Goal: Task Accomplishment & Management: Manage account settings

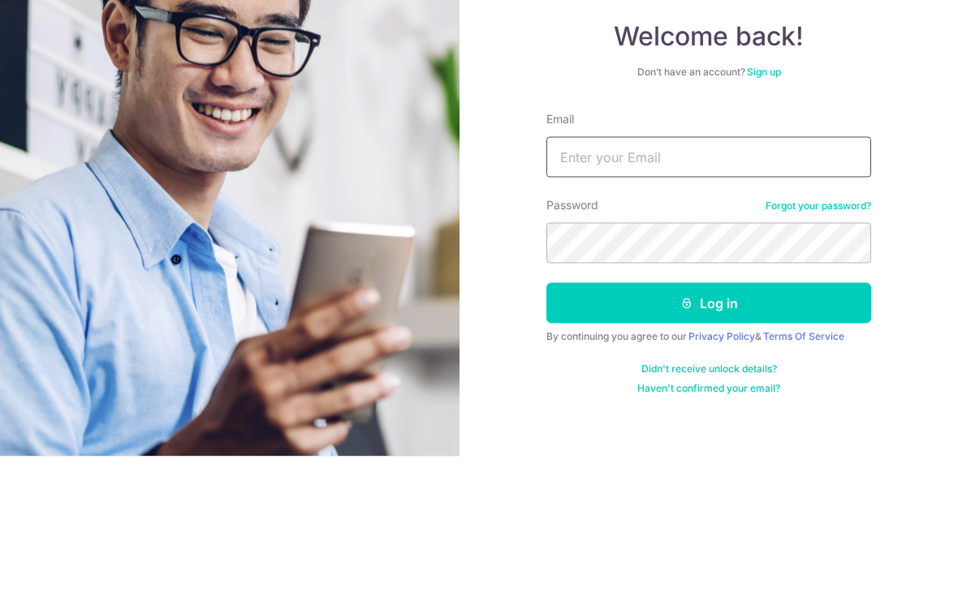
type input "Bryantcf94@gmail.com"
click at [708, 432] on button "Log in" at bounding box center [708, 452] width 325 height 41
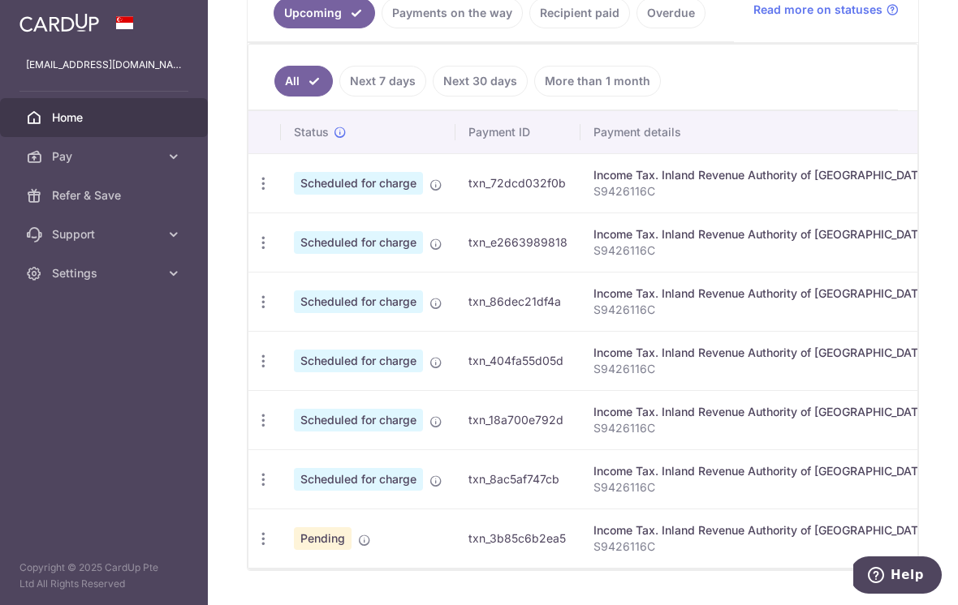
scroll to position [389, 0]
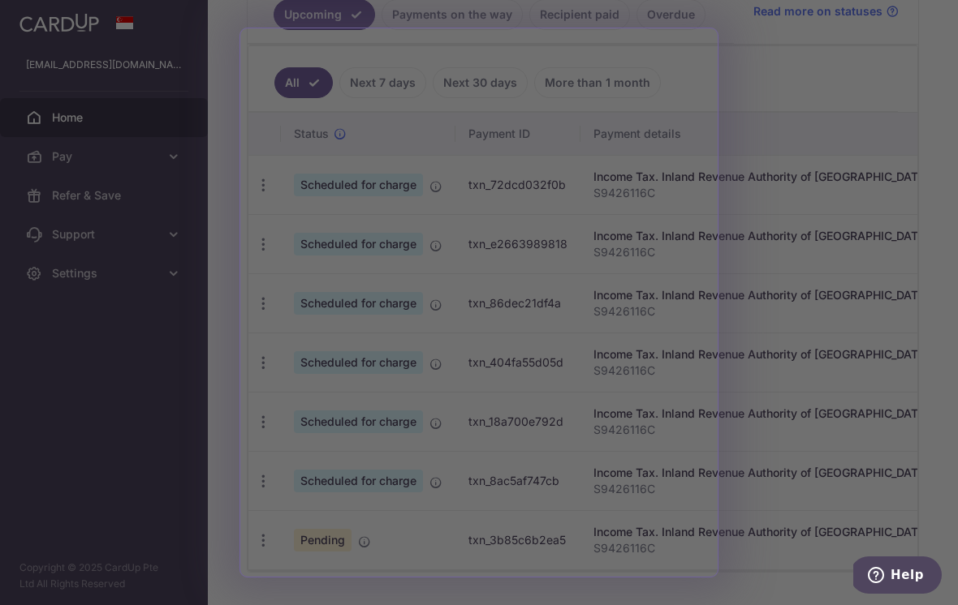
click at [884, 103] on div at bounding box center [483, 305] width 967 height 611
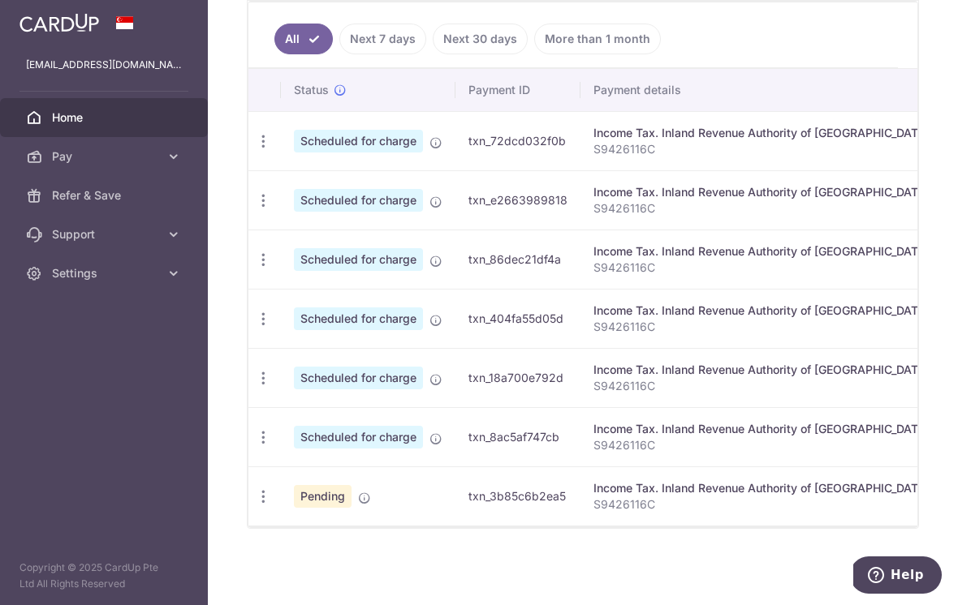
scroll to position [0, 0]
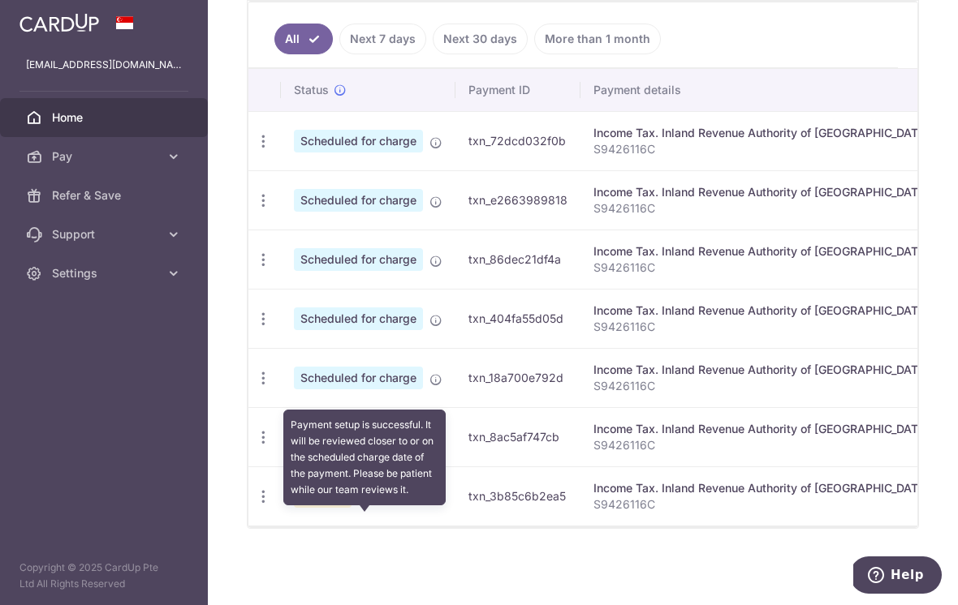
click at [358, 505] on icon at bounding box center [364, 498] width 13 height 13
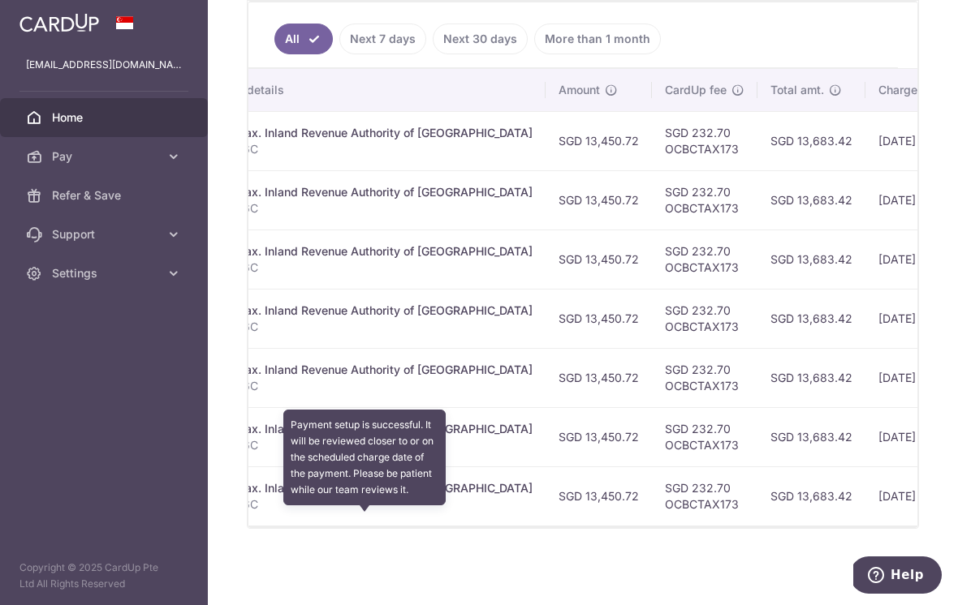
scroll to position [0, 395]
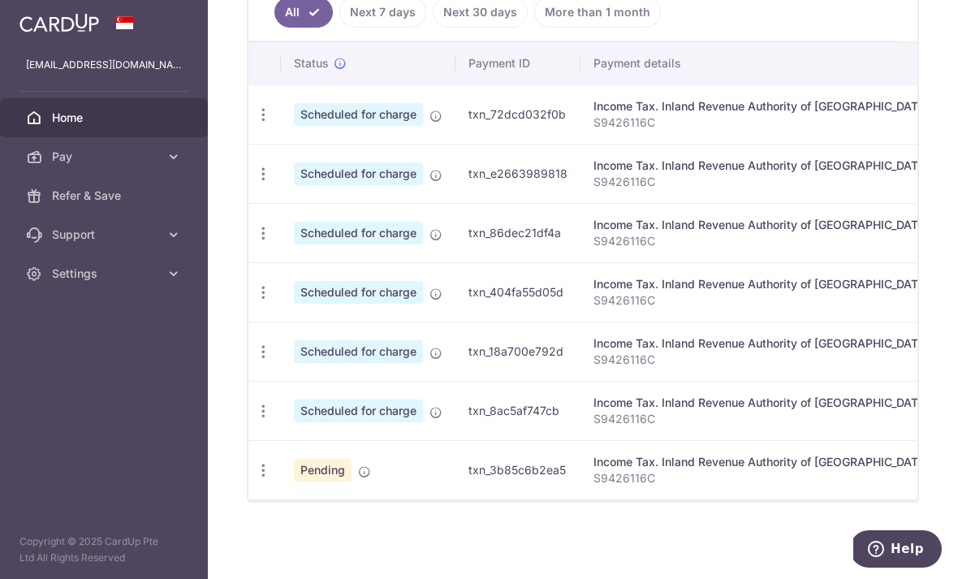
scroll to position [473, 0]
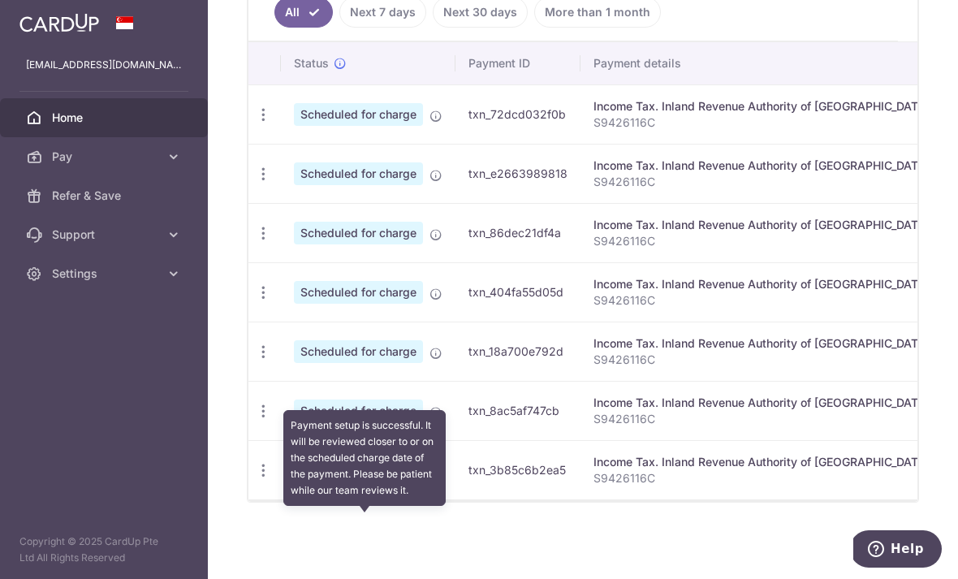
click at [358, 478] on icon at bounding box center [364, 471] width 13 height 13
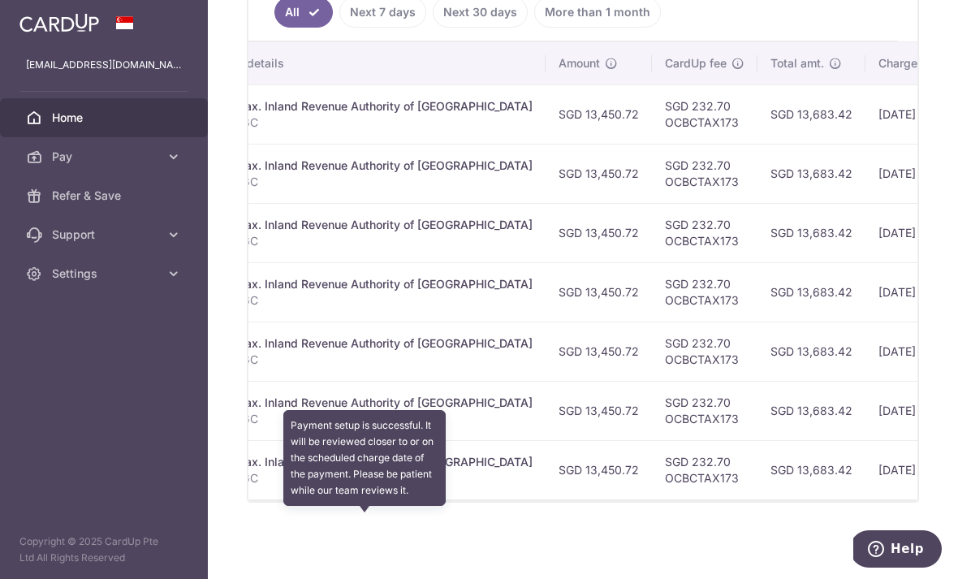
scroll to position [0, 395]
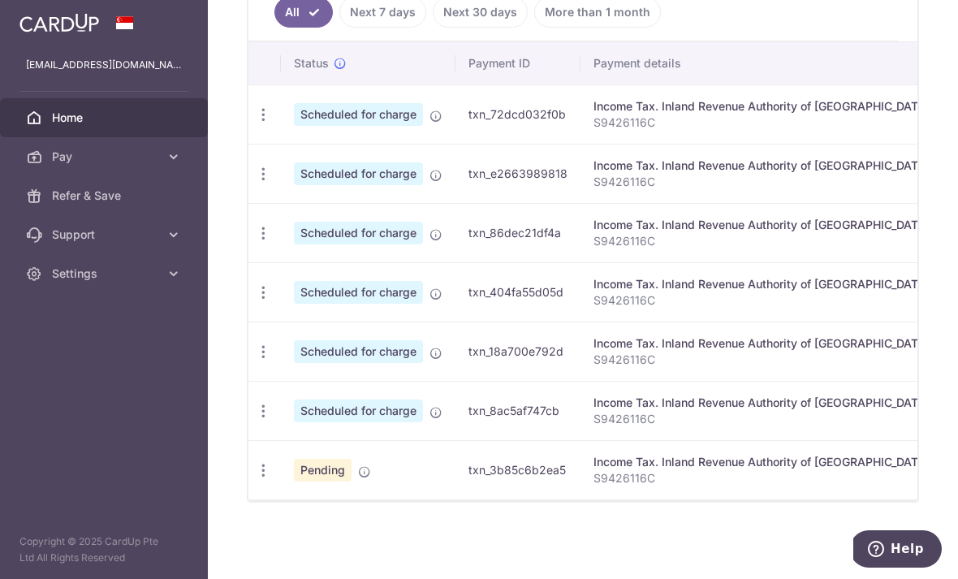
scroll to position [0, 0]
click at [255, 123] on icon "button" at bounding box center [263, 114] width 17 height 17
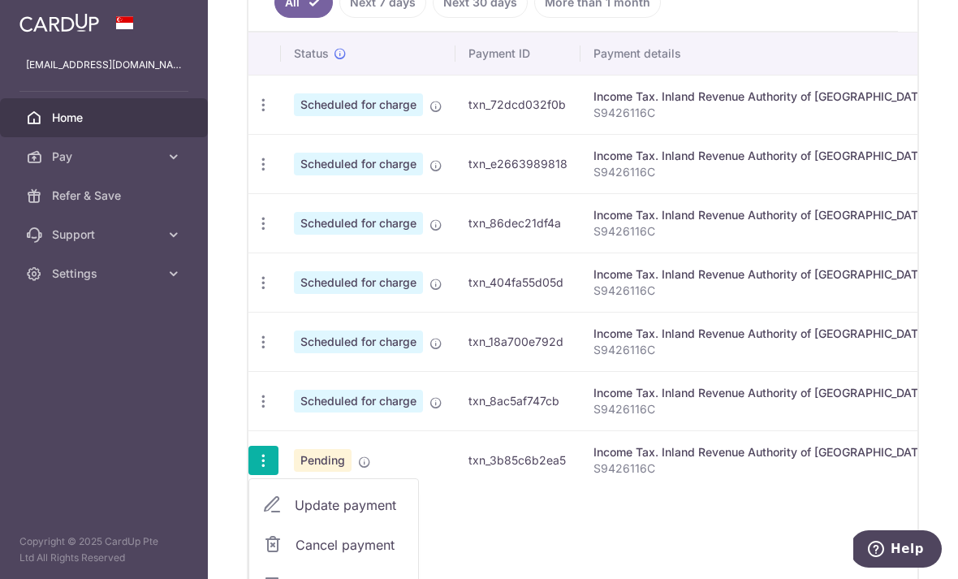
click at [295, 514] on span "Update payment" at bounding box center [350, 504] width 110 height 19
radio input "true"
type input "13,450.72"
type input "[DATE]"
type input "S9426116C"
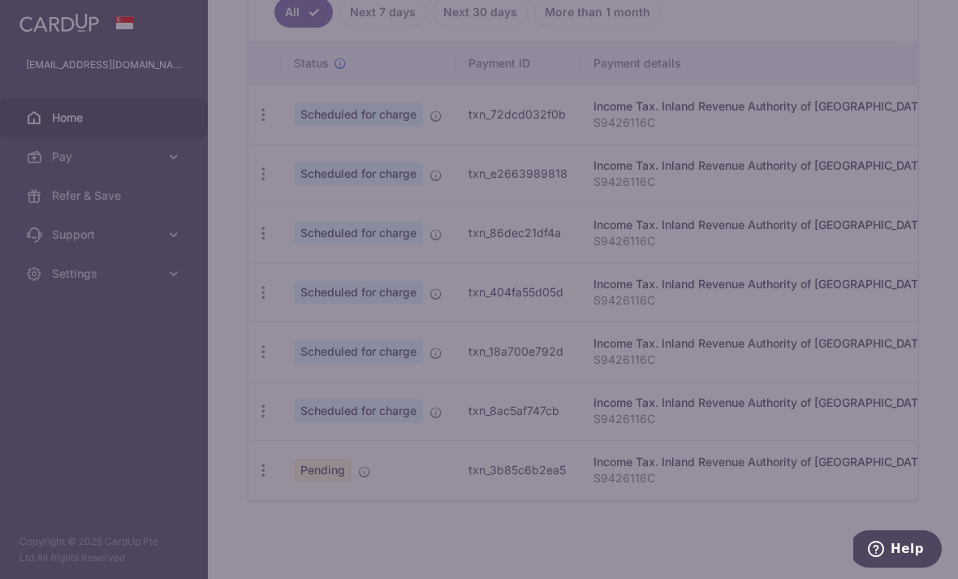
type input "OCBCTAX173"
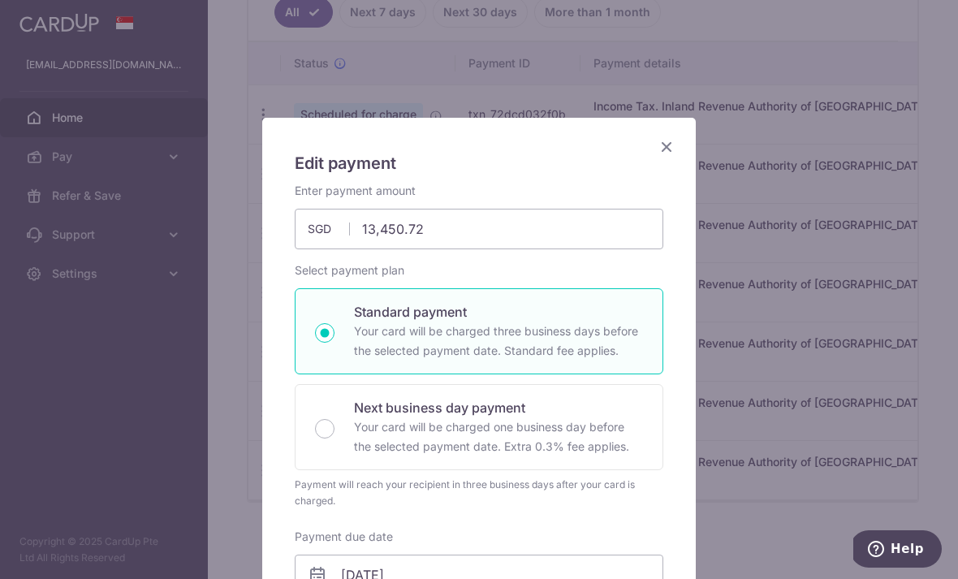
click at [666, 142] on icon "Close" at bounding box center [665, 146] width 19 height 20
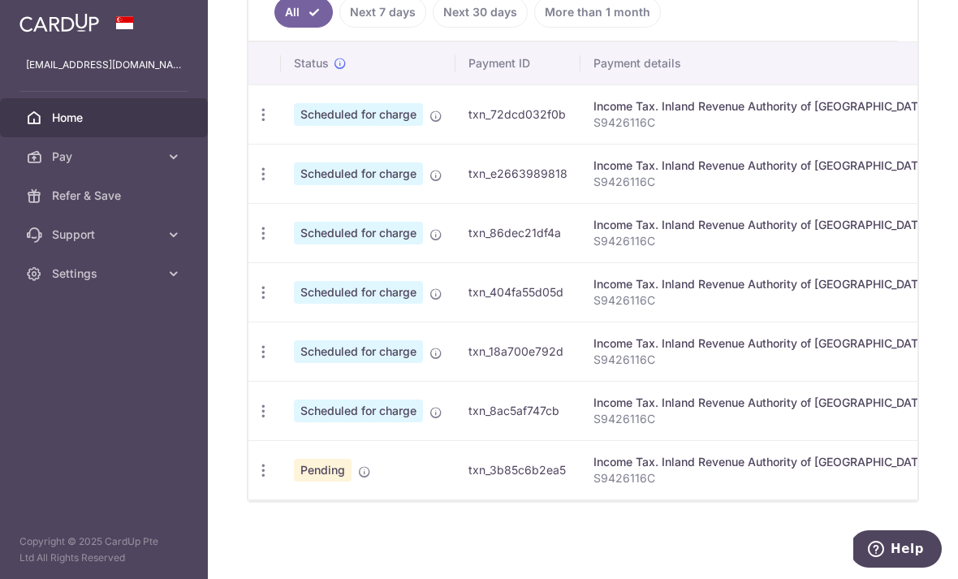
scroll to position [473, 0]
click at [358, 478] on icon at bounding box center [364, 471] width 13 height 13
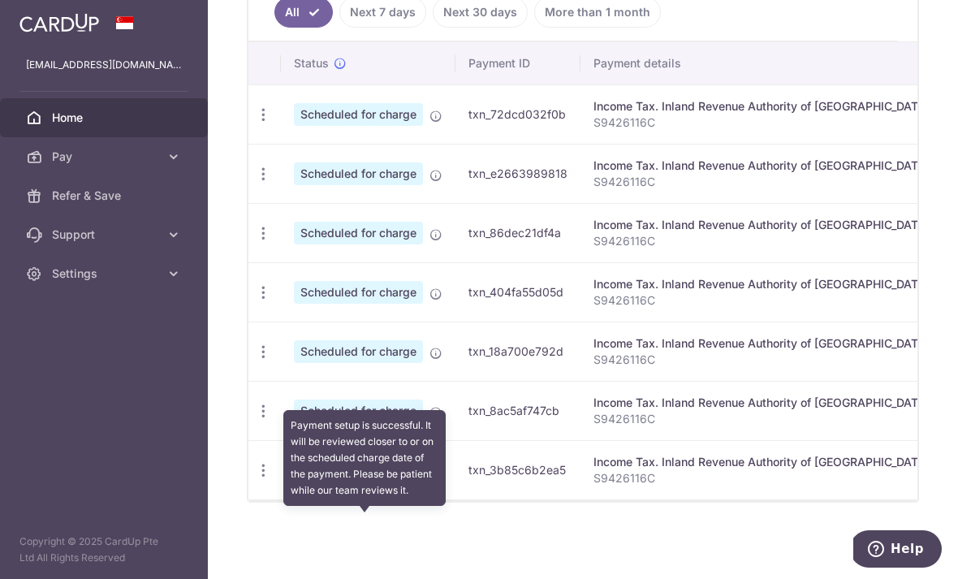
click at [255, 123] on icon "button" at bounding box center [263, 114] width 17 height 17
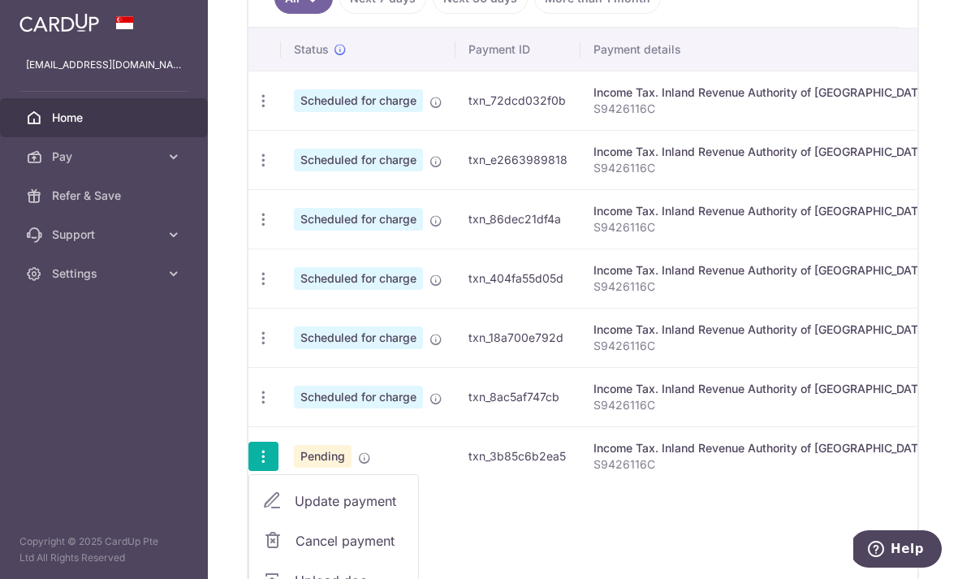
scroll to position [0, 0]
click at [249, 520] on link "Update payment" at bounding box center [333, 500] width 169 height 39
radio input "true"
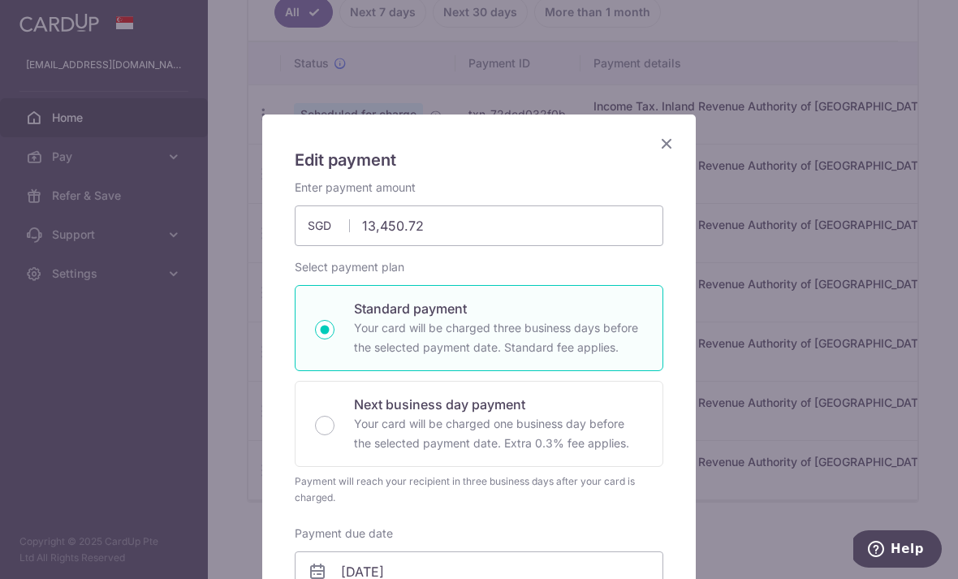
scroll to position [2, 0]
click at [576, 247] on input "13,450.72" at bounding box center [479, 227] width 368 height 41
type input "1"
click at [792, 464] on div "Edit payment By clicking apply, you will make changes to all payments to Inland…" at bounding box center [479, 289] width 958 height 579
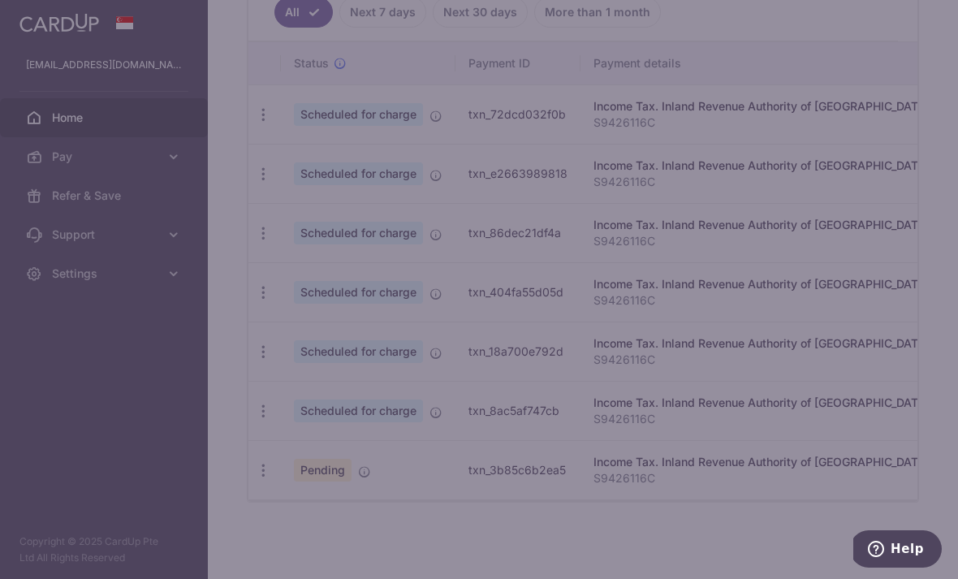
scroll to position [0, 0]
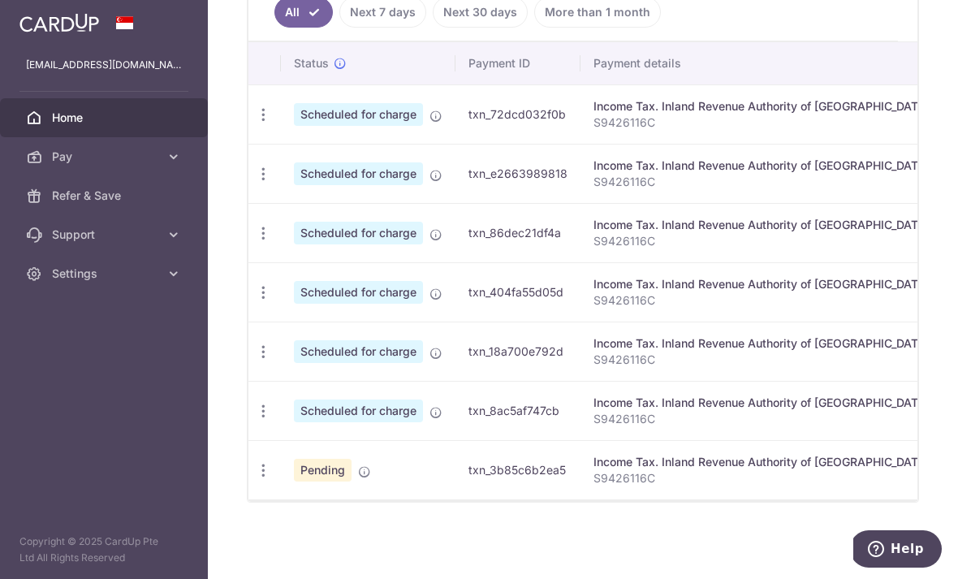
click at [358, 478] on icon at bounding box center [364, 471] width 13 height 13
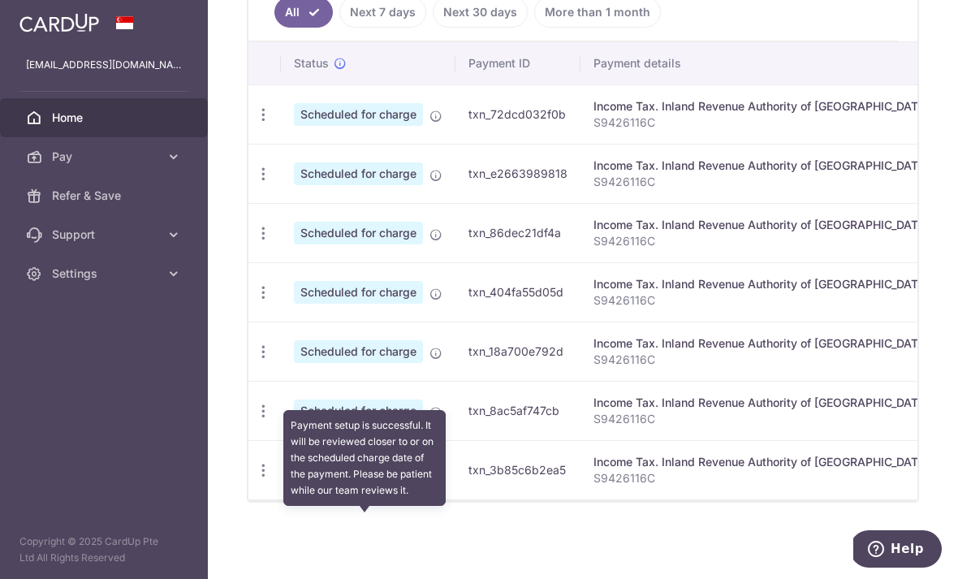
click at [358, 478] on icon at bounding box center [364, 471] width 13 height 13
click at [248, 485] on div "Update payment Cancel payment Upload doc" at bounding box center [263, 470] width 30 height 30
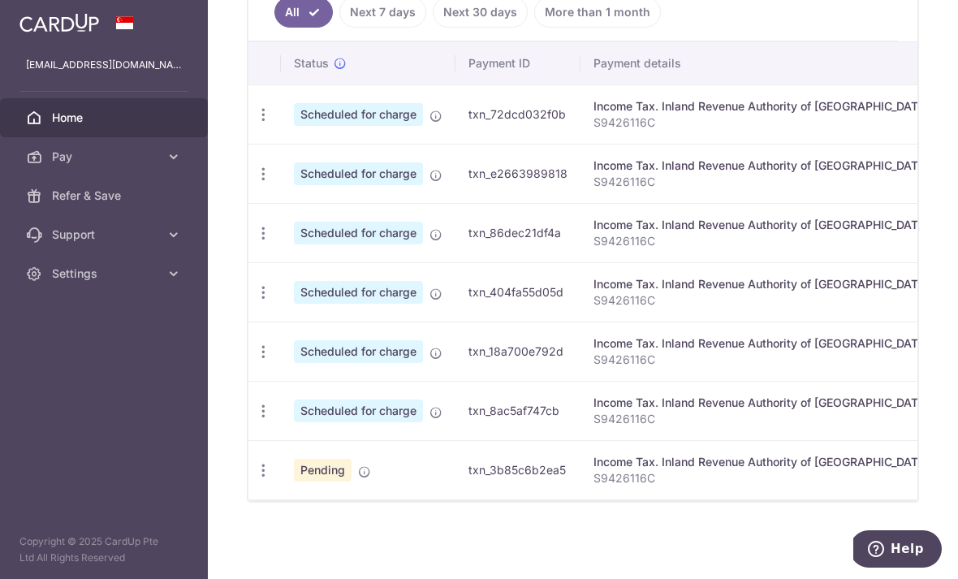
click at [255, 123] on icon "button" at bounding box center [263, 114] width 17 height 17
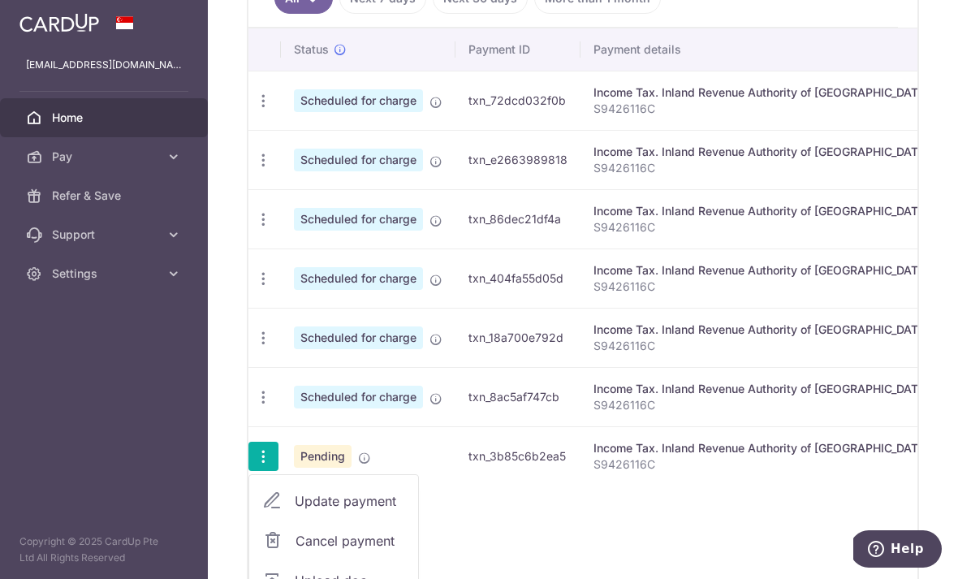
click at [725, 390] on div at bounding box center [479, 289] width 958 height 579
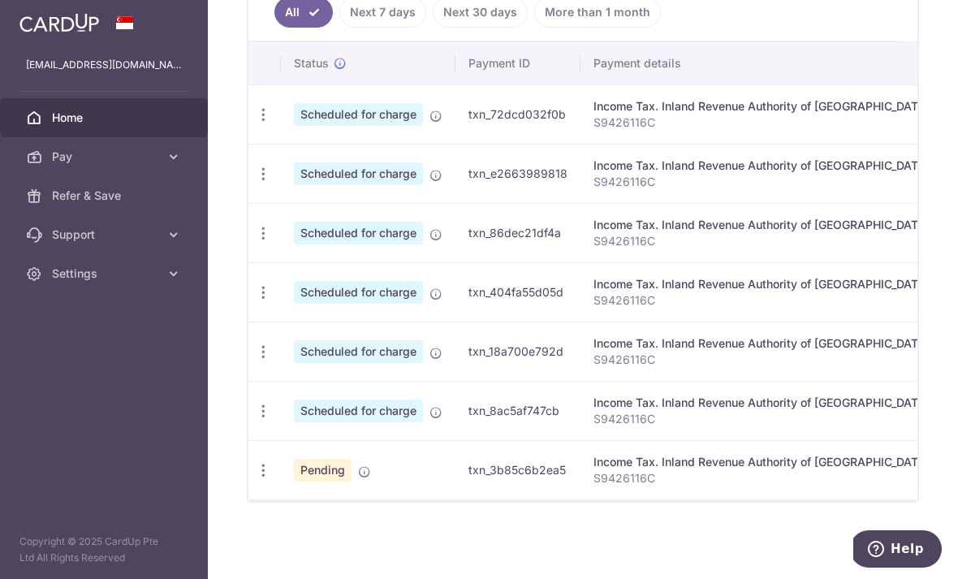
scroll to position [473, 0]
click at [255, 123] on icon "button" at bounding box center [263, 114] width 17 height 17
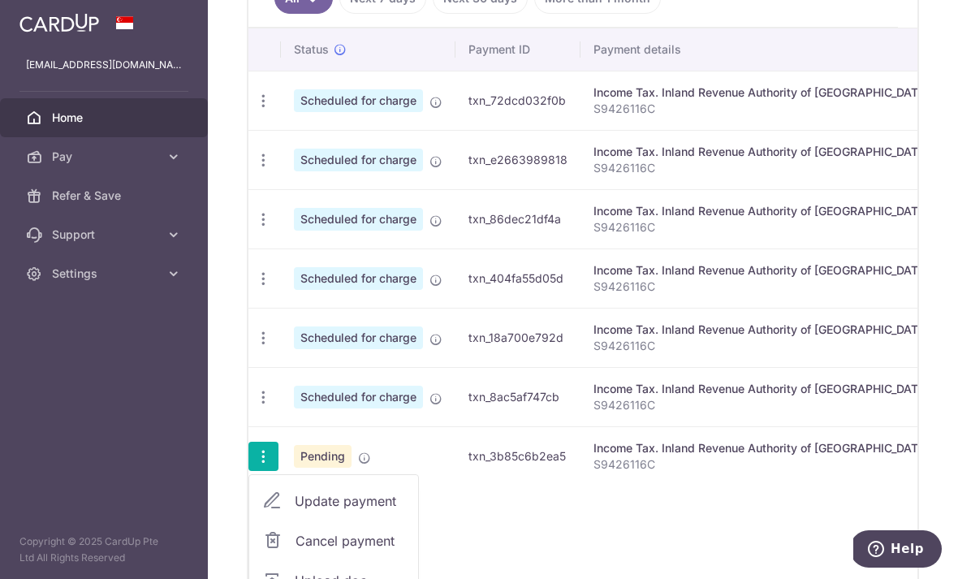
click at [295, 510] on span "Update payment" at bounding box center [350, 500] width 110 height 19
type input "13,450.72"
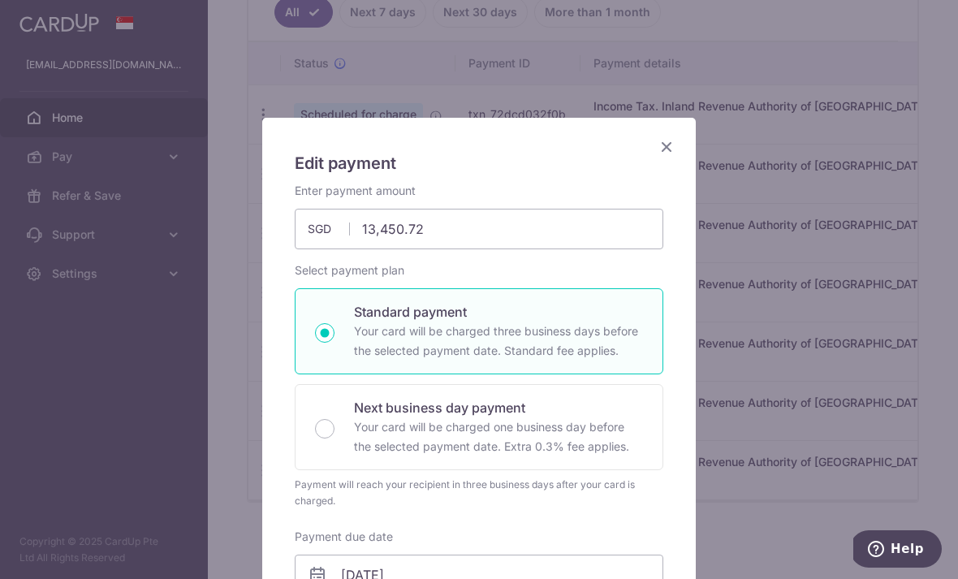
scroll to position [0, 0]
click at [607, 200] on div "Enter payment amount 13,450.72 13450.72 SGD To change the payment amount, pleas…" at bounding box center [479, 216] width 368 height 67
click at [673, 148] on icon "Close" at bounding box center [665, 146] width 19 height 20
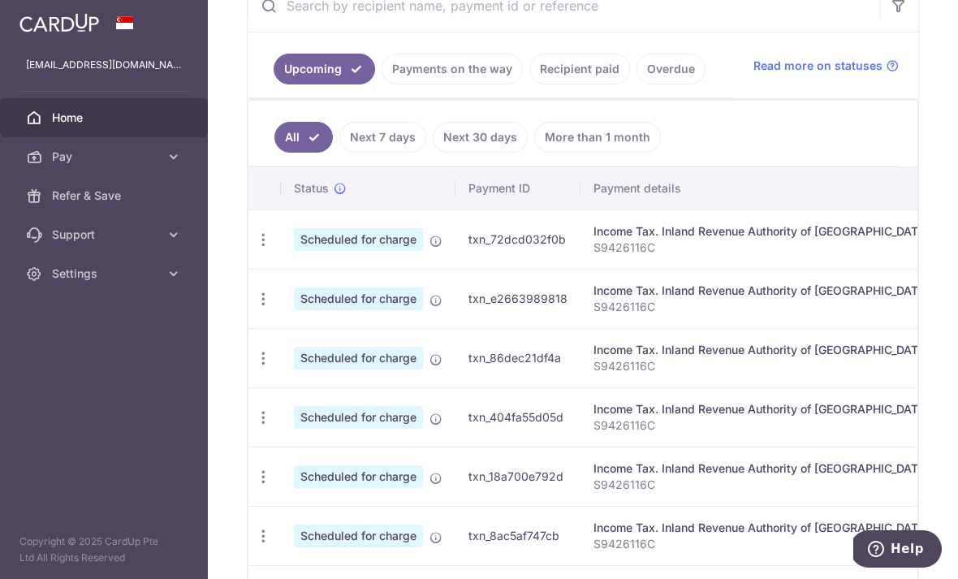
scroll to position [334, 0]
click at [529, 85] on link "Recipient paid" at bounding box center [579, 69] width 101 height 31
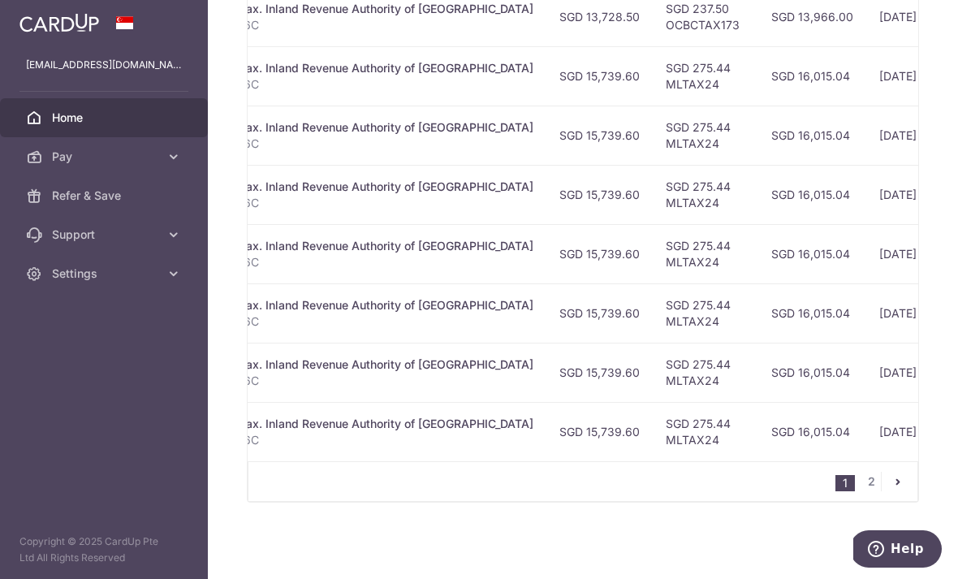
scroll to position [0, 351]
click at [866, 491] on link "2" at bounding box center [870, 480] width 19 height 19
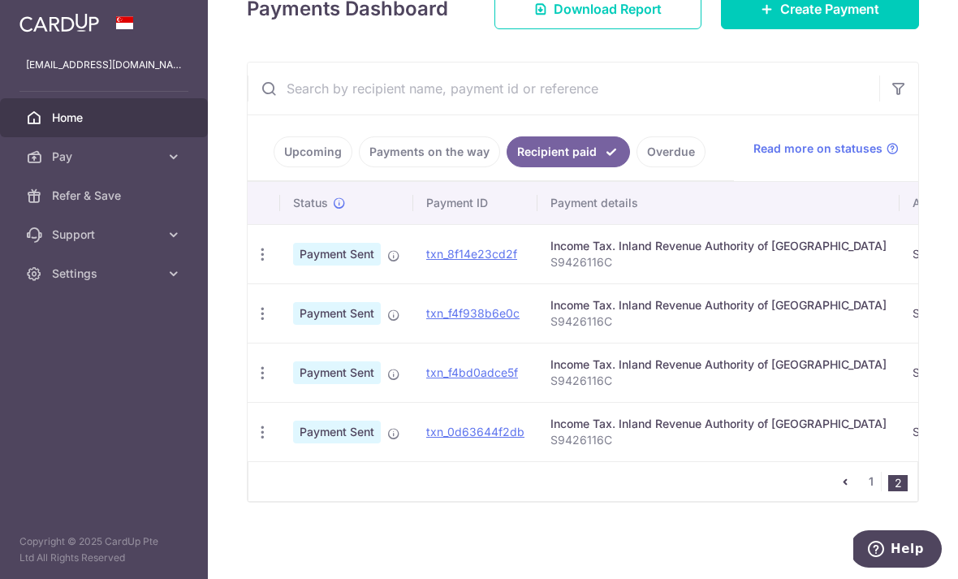
scroll to position [265, 0]
click at [842, 488] on icon "pager" at bounding box center [844, 481] width 13 height 13
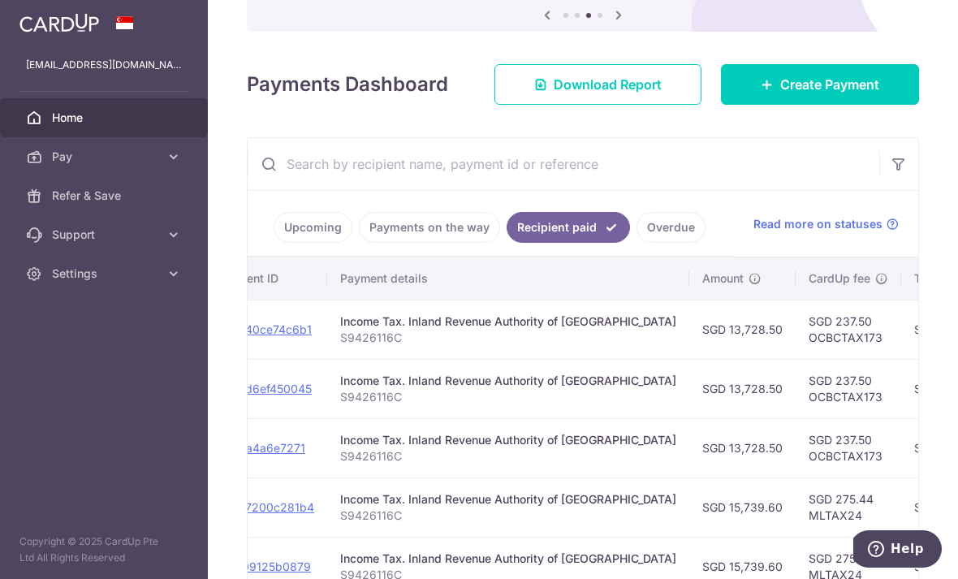
scroll to position [213, 0]
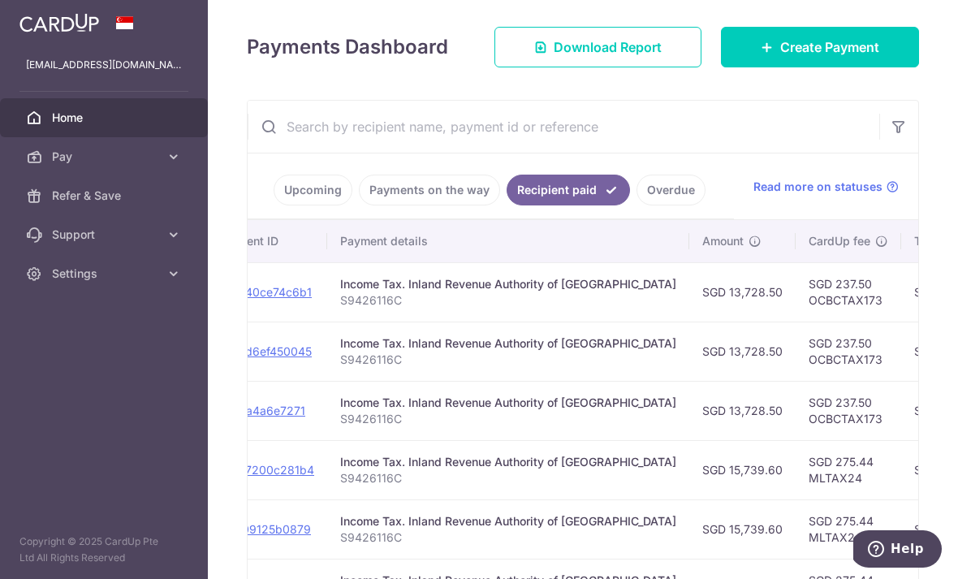
click at [0, 0] on header at bounding box center [0, 0] width 0 height 0
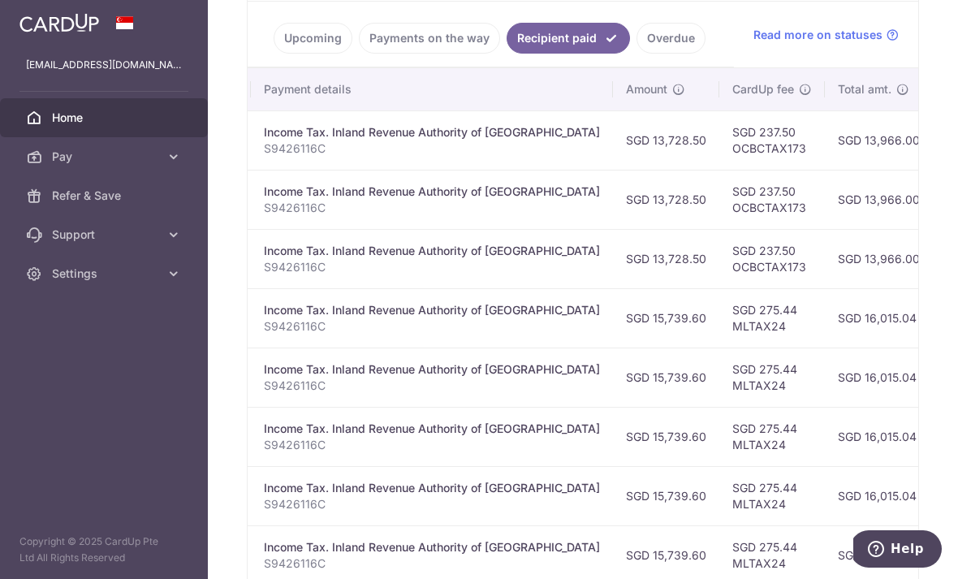
scroll to position [0, 273]
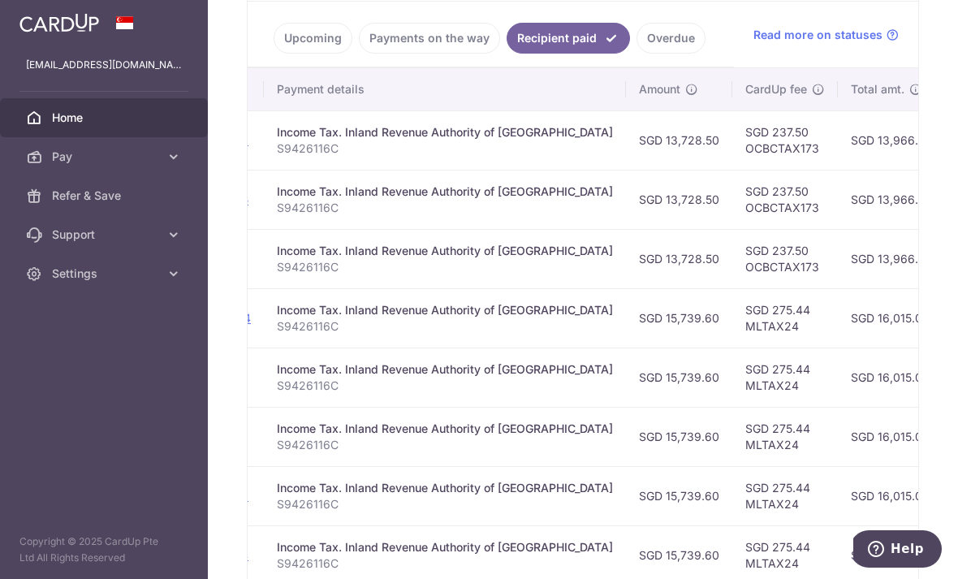
click at [0, 0] on header at bounding box center [0, 0] width 0 height 0
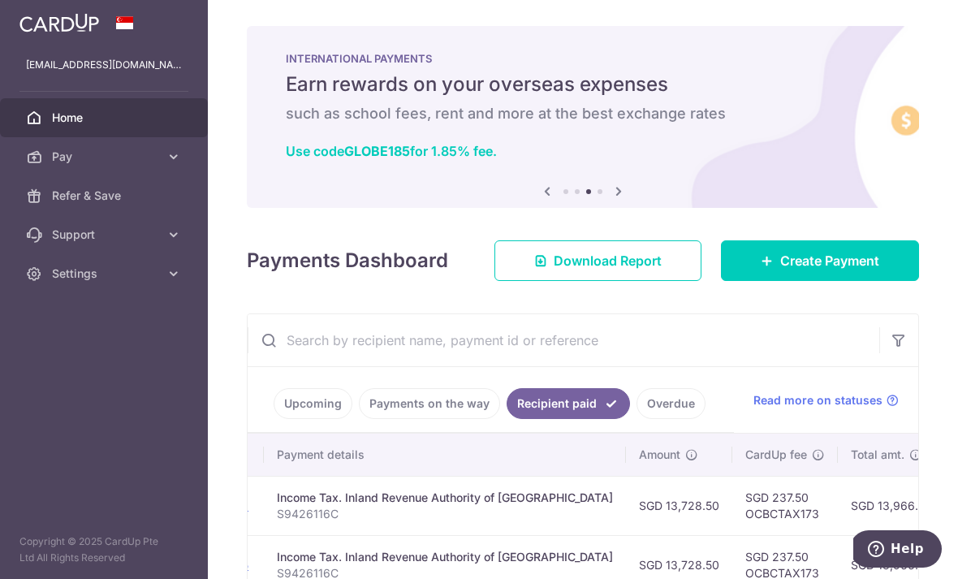
scroll to position [0, 0]
click at [273, 419] on link "Upcoming" at bounding box center [312, 403] width 79 height 31
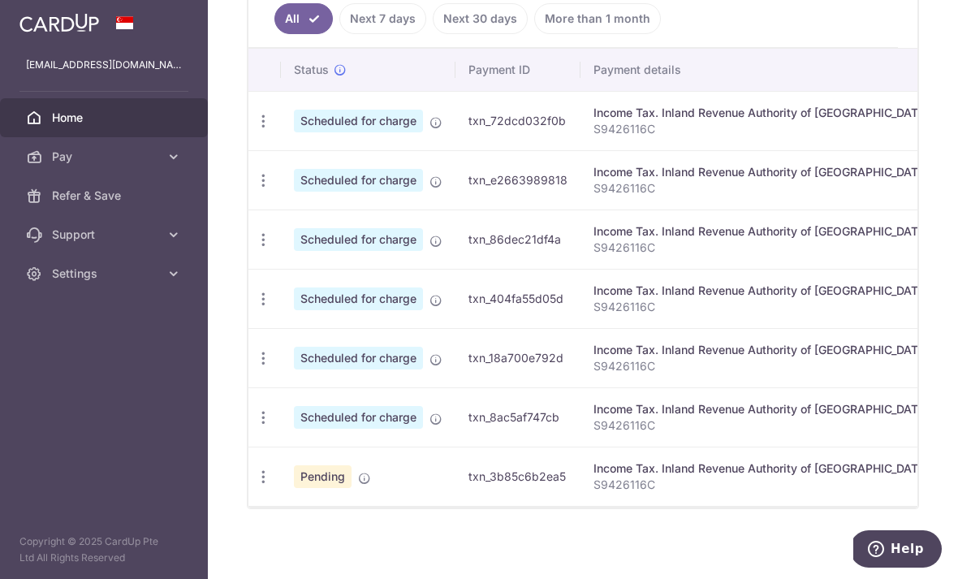
click at [294, 132] on span "Scheduled for charge" at bounding box center [358, 121] width 129 height 23
click at [255, 130] on icon "button" at bounding box center [263, 121] width 17 height 17
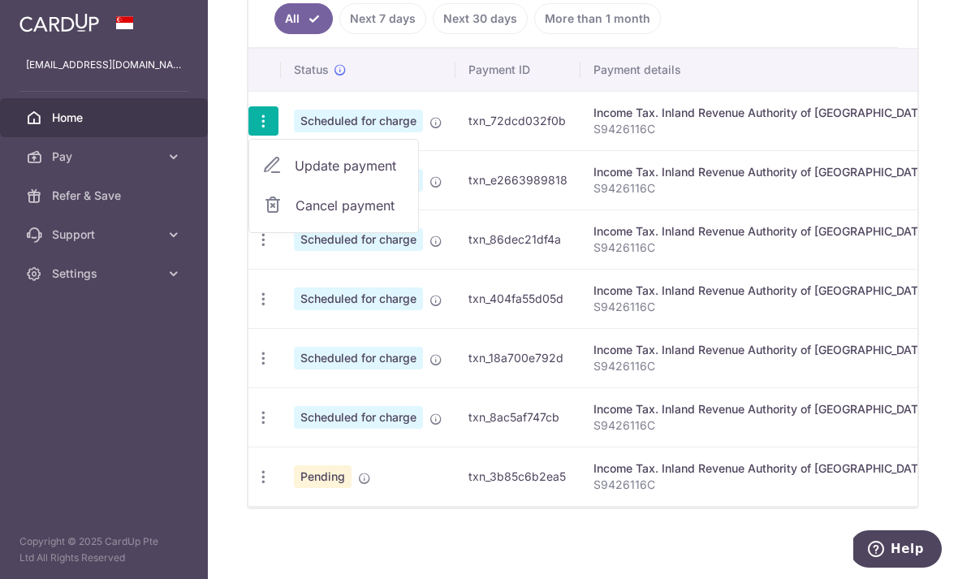
click at [295, 175] on span "Update payment" at bounding box center [350, 165] width 110 height 19
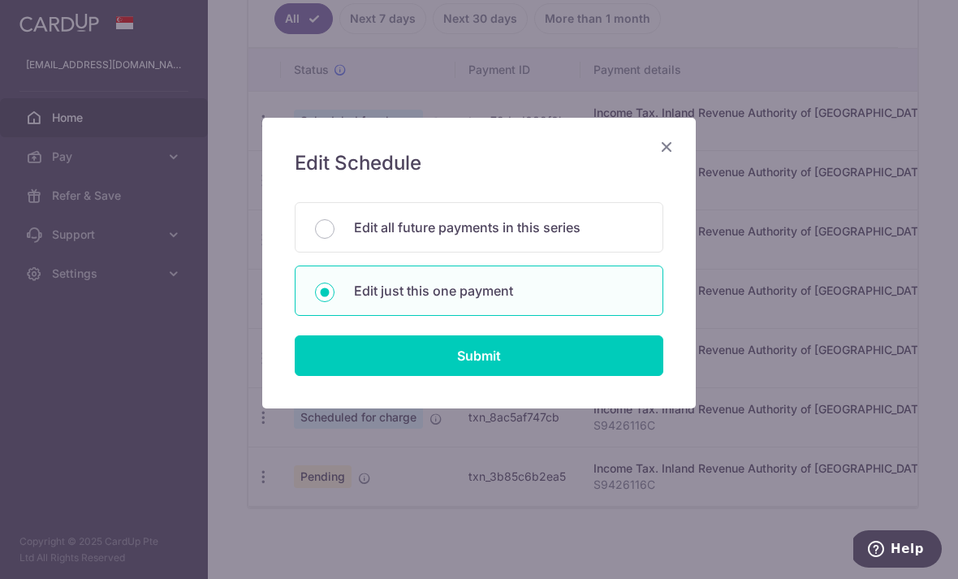
click at [531, 364] on input "Submit" at bounding box center [479, 355] width 368 height 41
radio input "true"
type input "[DATE]"
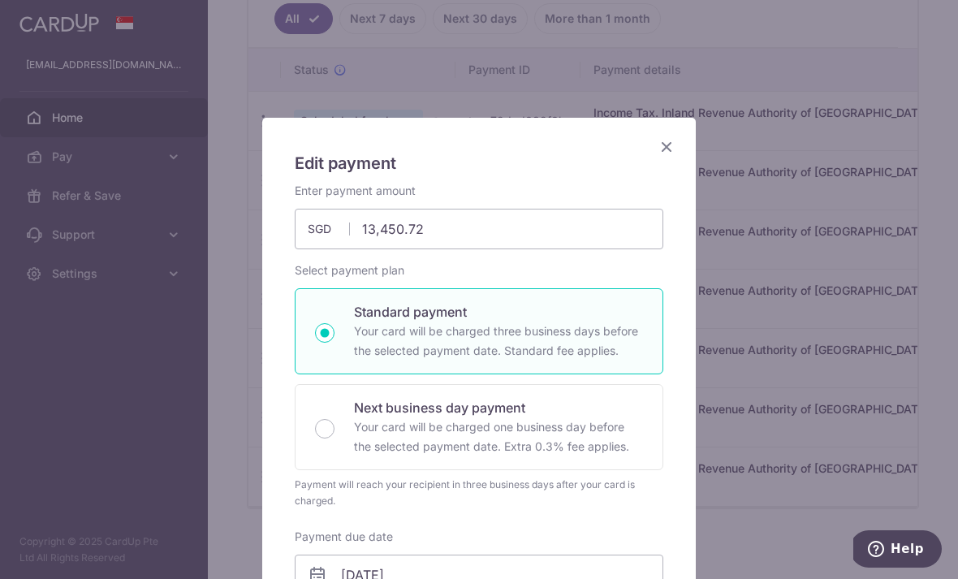
click at [765, 6] on div "Edit payment By clicking apply, you will make changes to all payments to Inland…" at bounding box center [479, 289] width 958 height 579
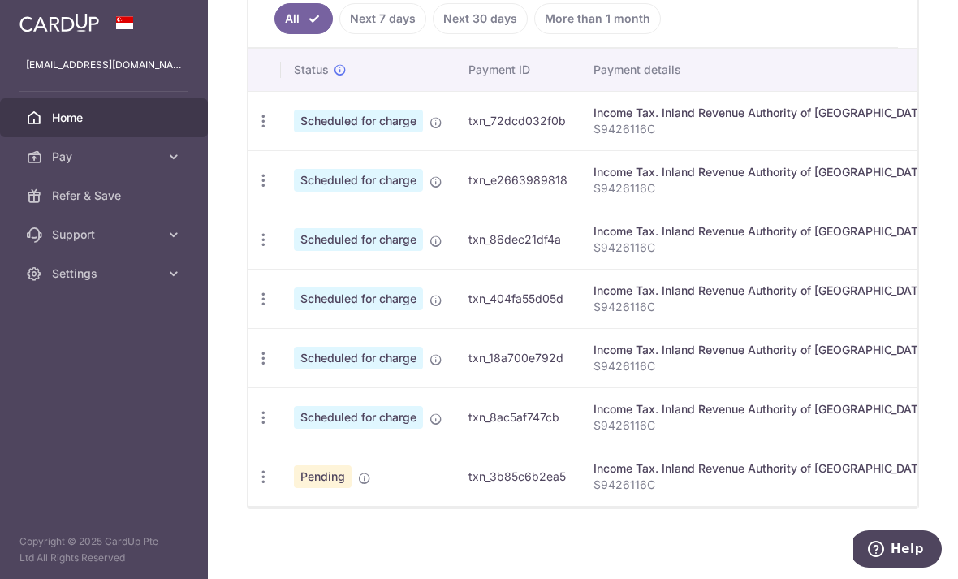
click at [255, 130] on icon "button" at bounding box center [263, 121] width 17 height 17
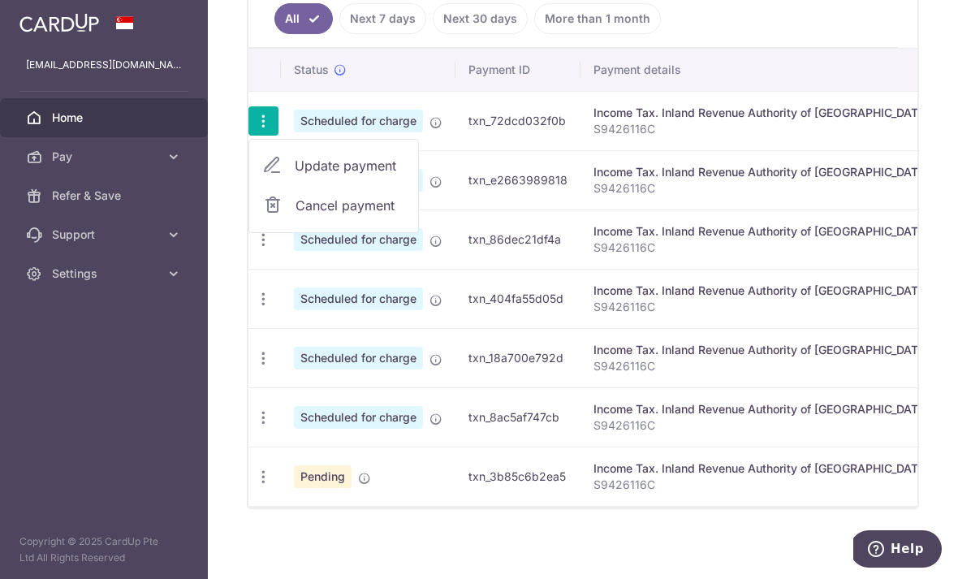
click at [295, 175] on span "Update payment" at bounding box center [350, 165] width 110 height 19
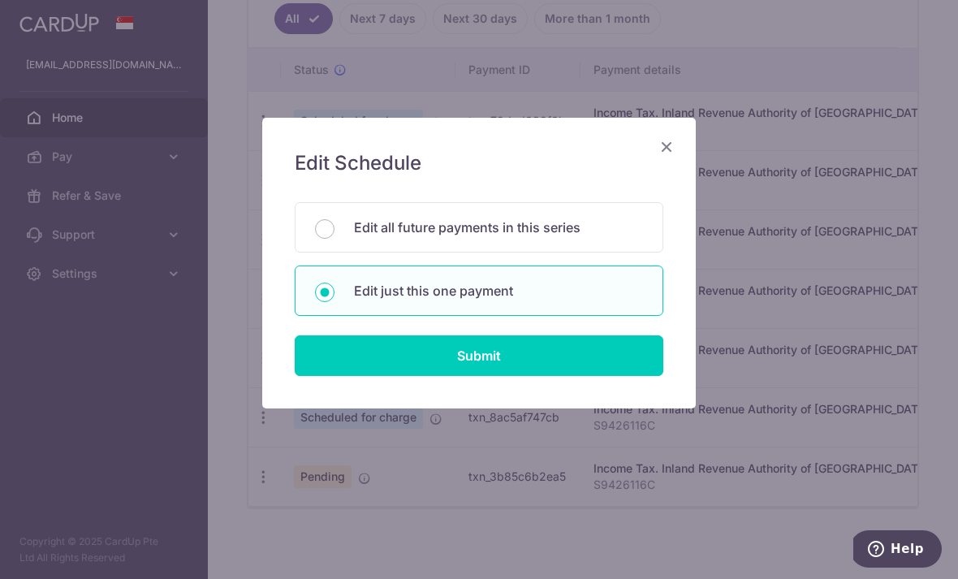
click at [541, 222] on p "Edit all future payments in this series" at bounding box center [498, 226] width 289 height 19
click at [334, 222] on input "Edit all future payments in this series" at bounding box center [324, 228] width 19 height 19
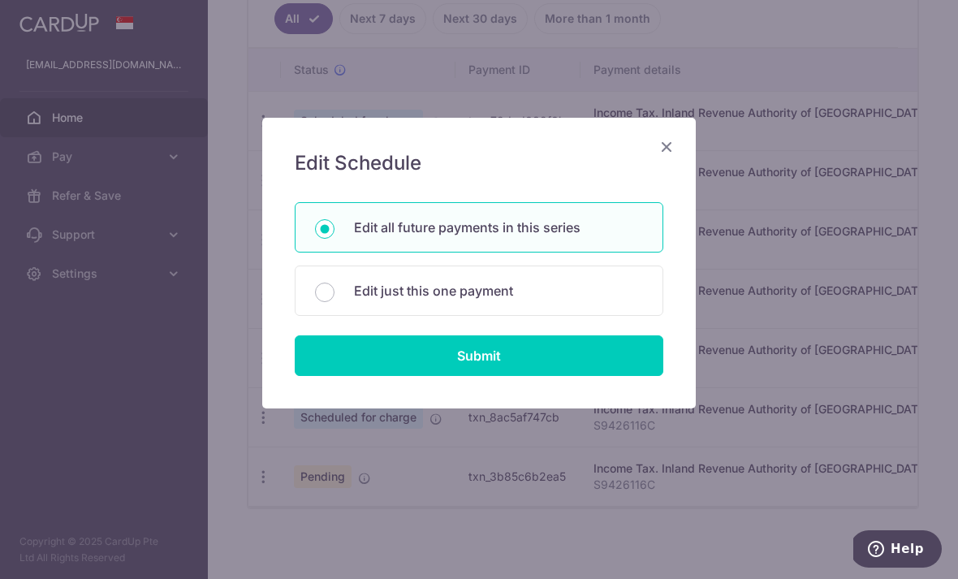
click at [570, 299] on p "Edit just this one payment" at bounding box center [498, 290] width 289 height 19
click at [334, 299] on input "Edit just this one payment" at bounding box center [324, 291] width 19 height 19
radio input "false"
radio input "true"
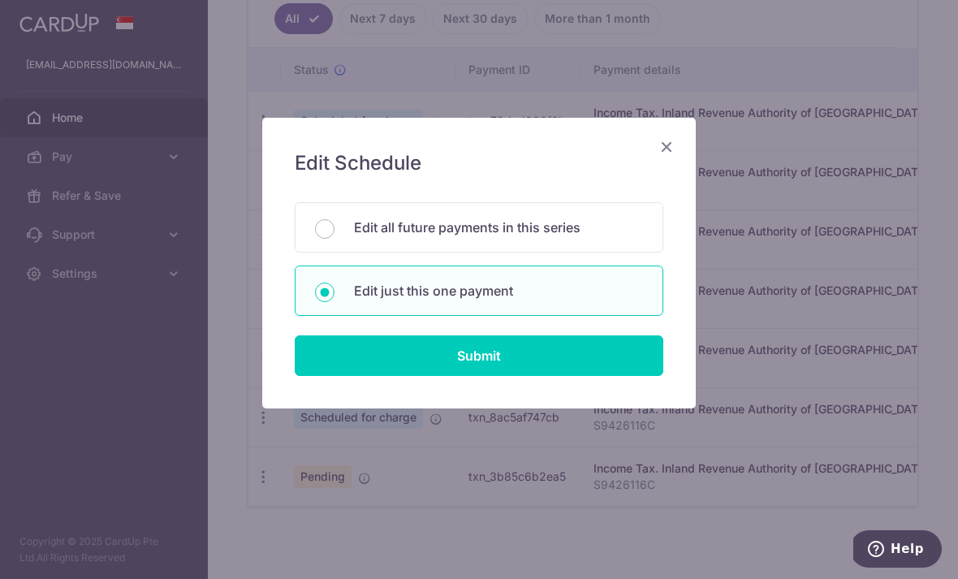
click at [547, 364] on input "Submit" at bounding box center [479, 355] width 368 height 41
radio input "true"
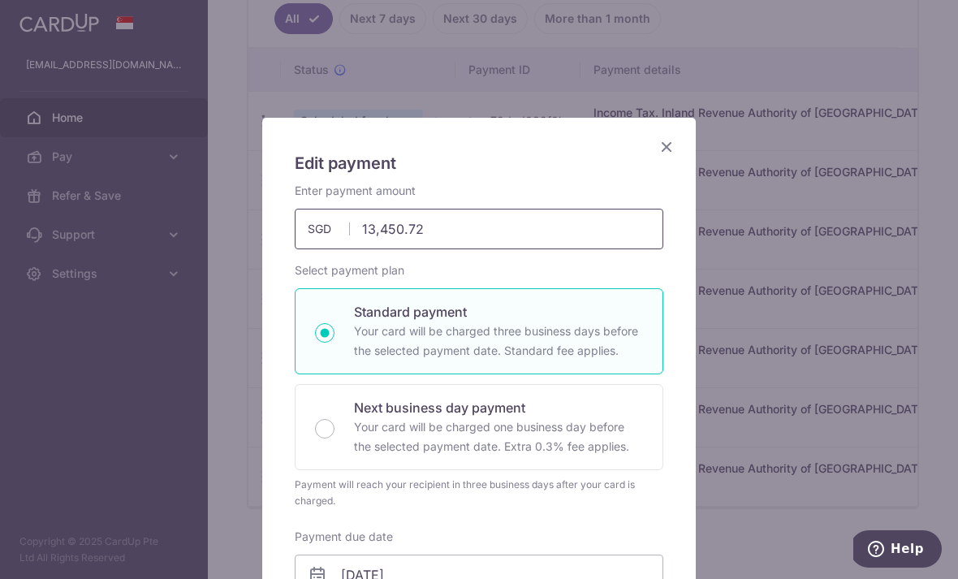
click at [555, 228] on input "13,450.72" at bounding box center [479, 229] width 368 height 41
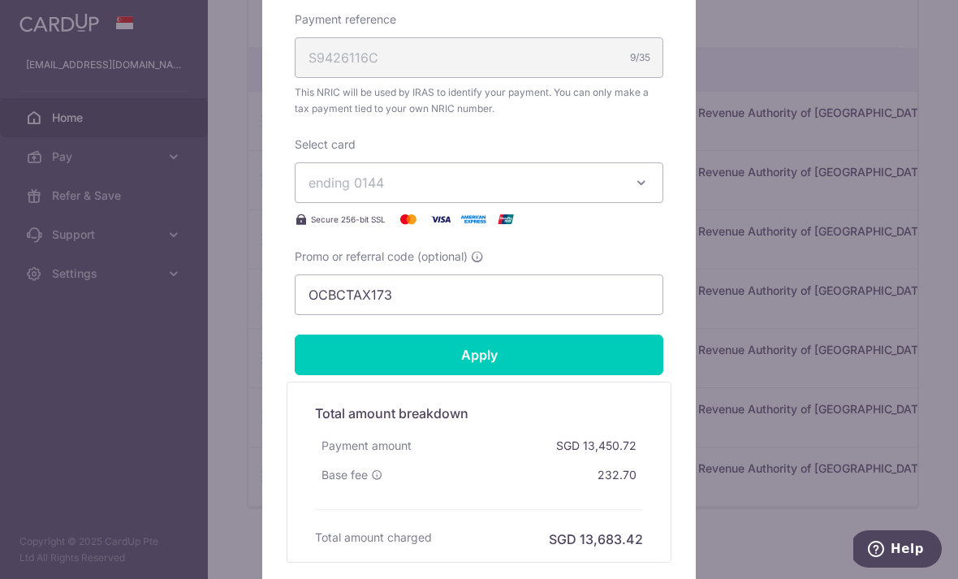
scroll to position [604, 0]
click at [566, 367] on form "By clicking apply, you will make changes to all payments to Inland Revenue Auth…" at bounding box center [479, 70] width 368 height 983
type input "13,172.94"
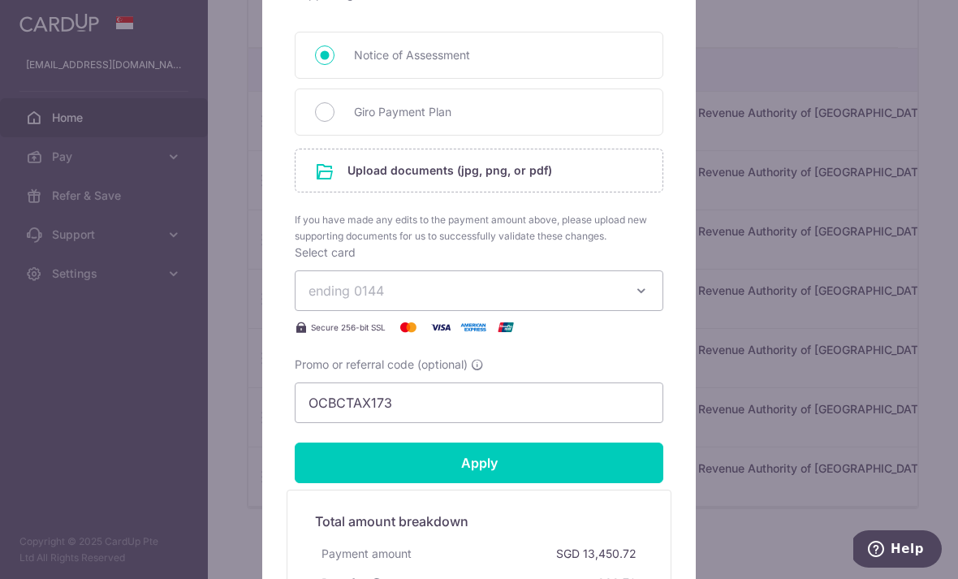
scroll to position [754, 0]
click at [587, 459] on input "Apply" at bounding box center [479, 461] width 368 height 41
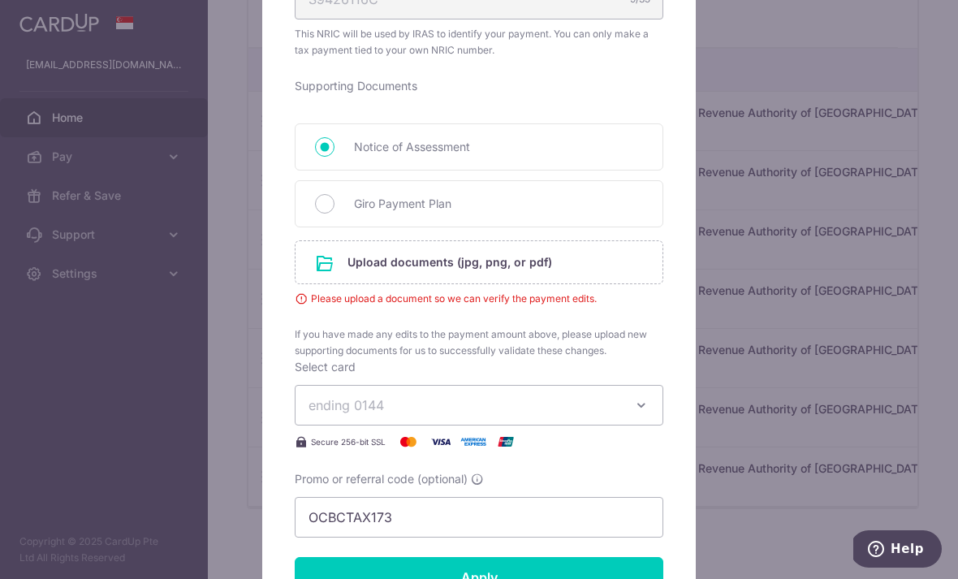
scroll to position [625, 0]
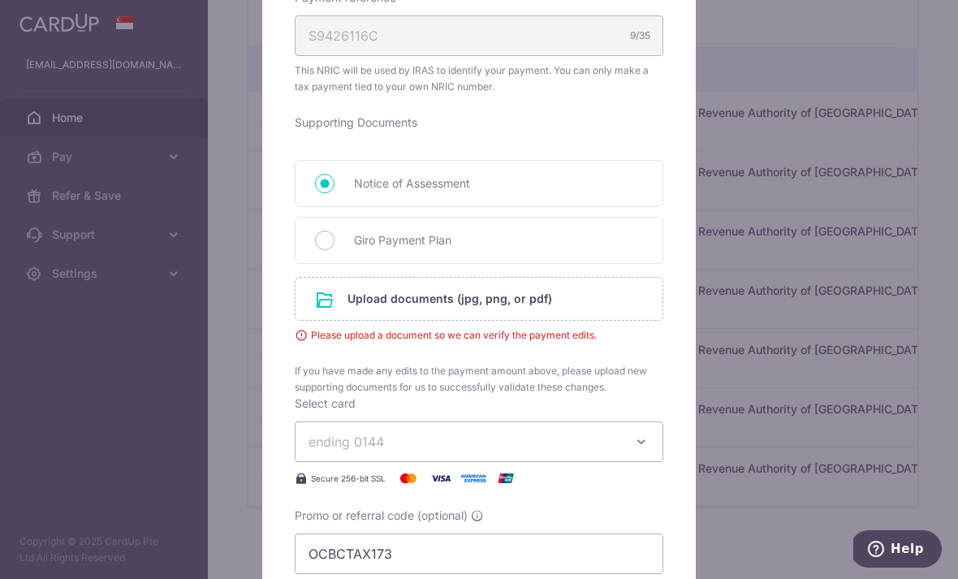
click at [600, 244] on span "Giro Payment Plan" at bounding box center [498, 239] width 289 height 19
click at [334, 244] on input "Giro Payment Plan" at bounding box center [324, 239] width 19 height 19
radio input "true"
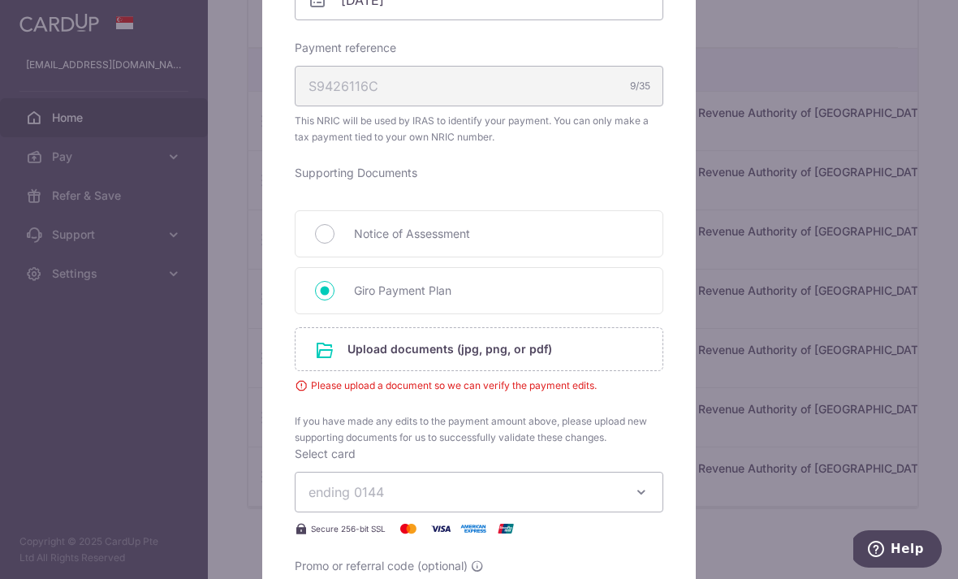
scroll to position [556, 0]
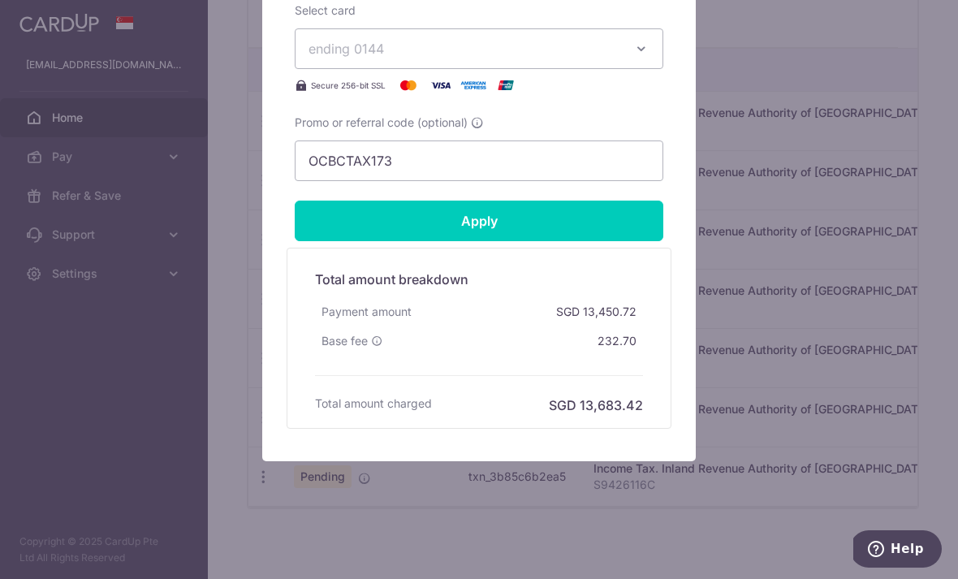
click at [592, 212] on input "Apply" at bounding box center [479, 220] width 368 height 41
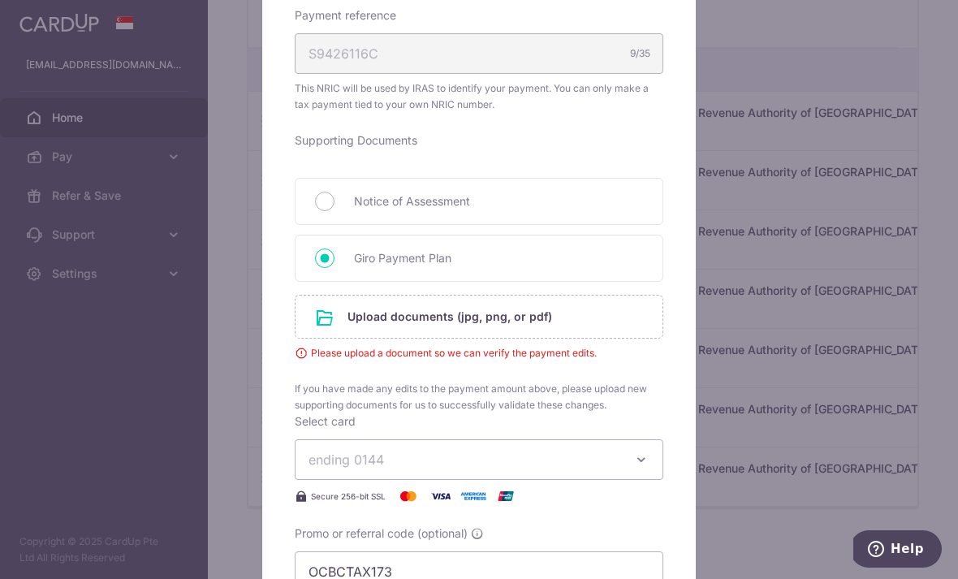
scroll to position [600, 0]
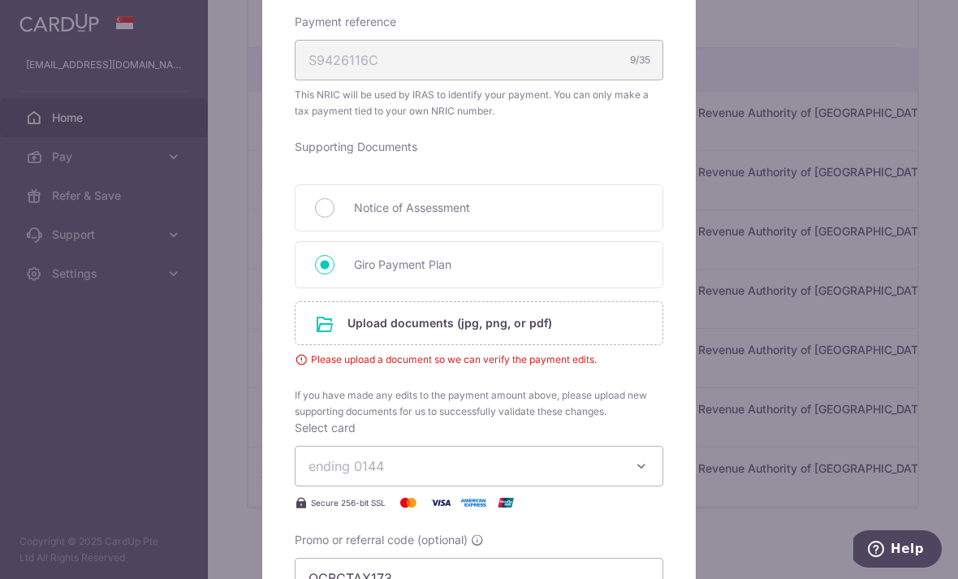
click at [556, 311] on input "file" at bounding box center [478, 323] width 367 height 42
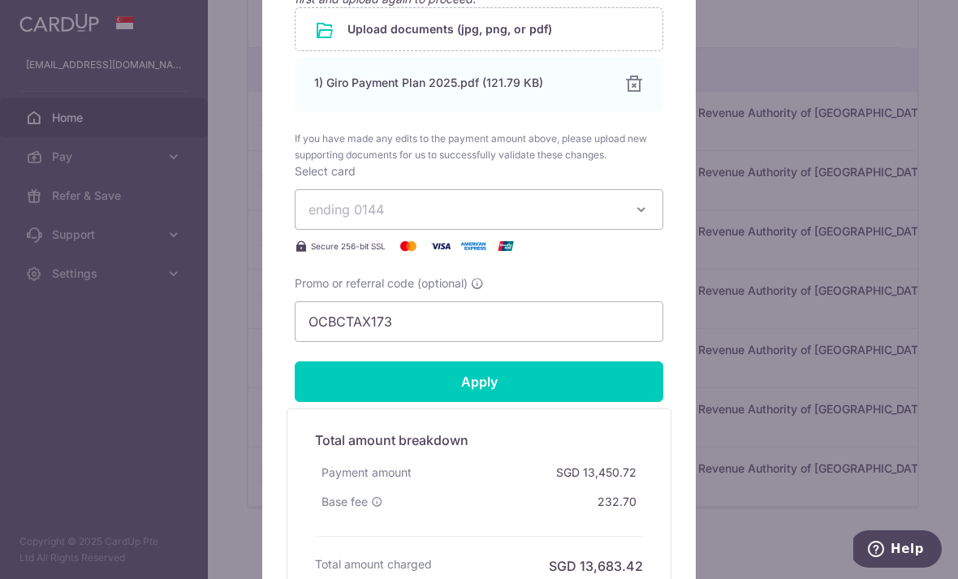
scroll to position [936, 0]
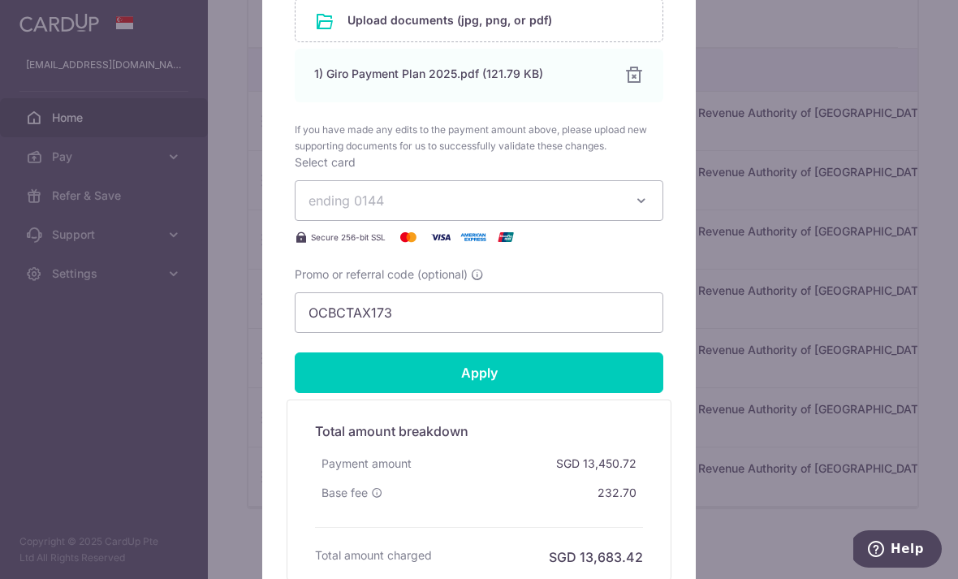
click at [494, 377] on input "Apply" at bounding box center [479, 372] width 368 height 41
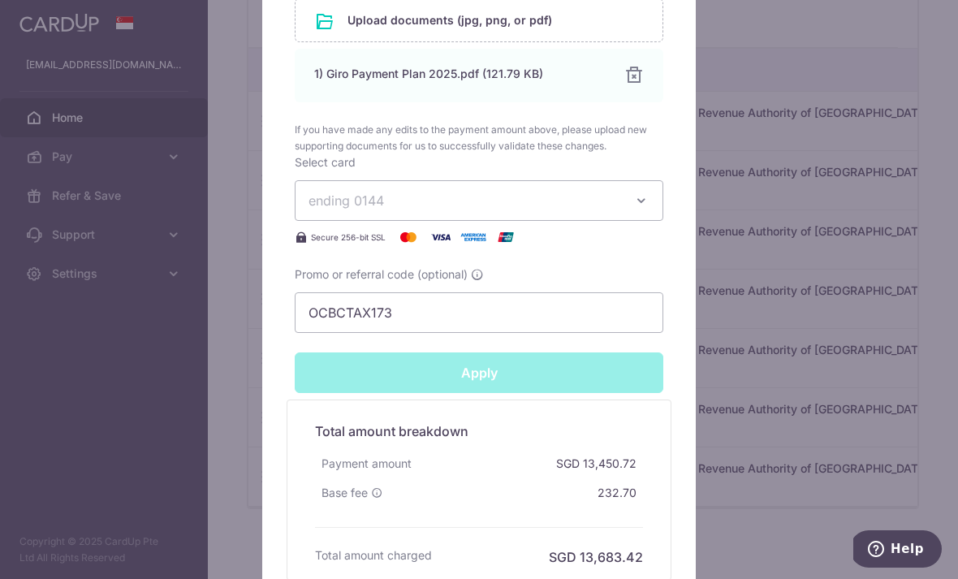
type input "Successfully Applied"
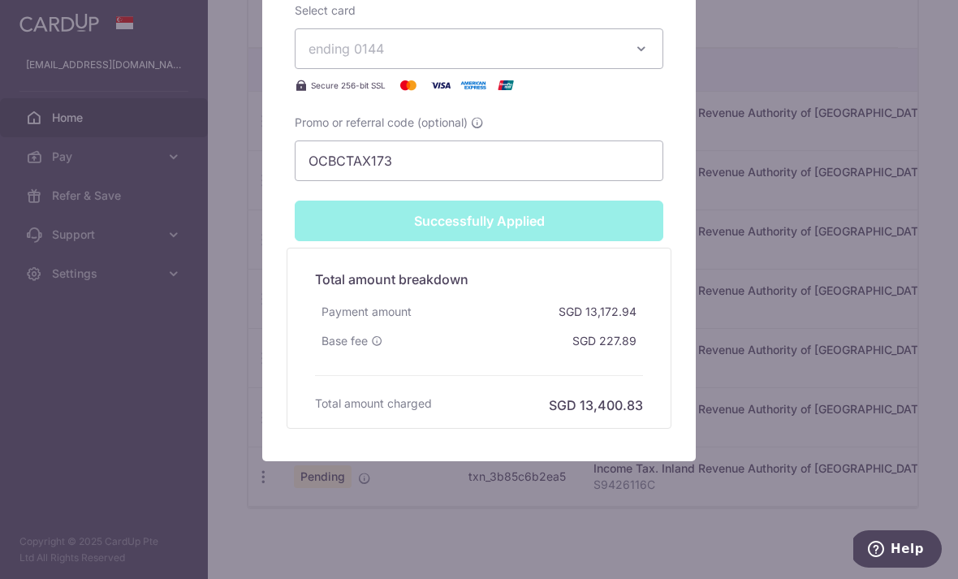
scroll to position [1144, 0]
click at [824, 246] on div "Edit payment By clicking apply, you will make changes to all payments to Inland…" at bounding box center [479, 289] width 958 height 579
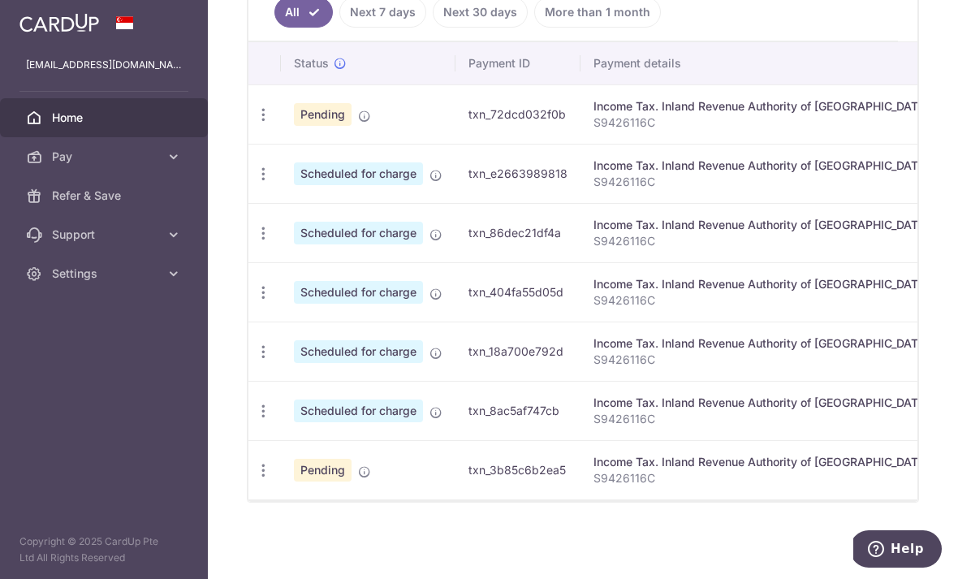
scroll to position [473, 0]
click at [255, 123] on icon "button" at bounding box center [263, 114] width 17 height 17
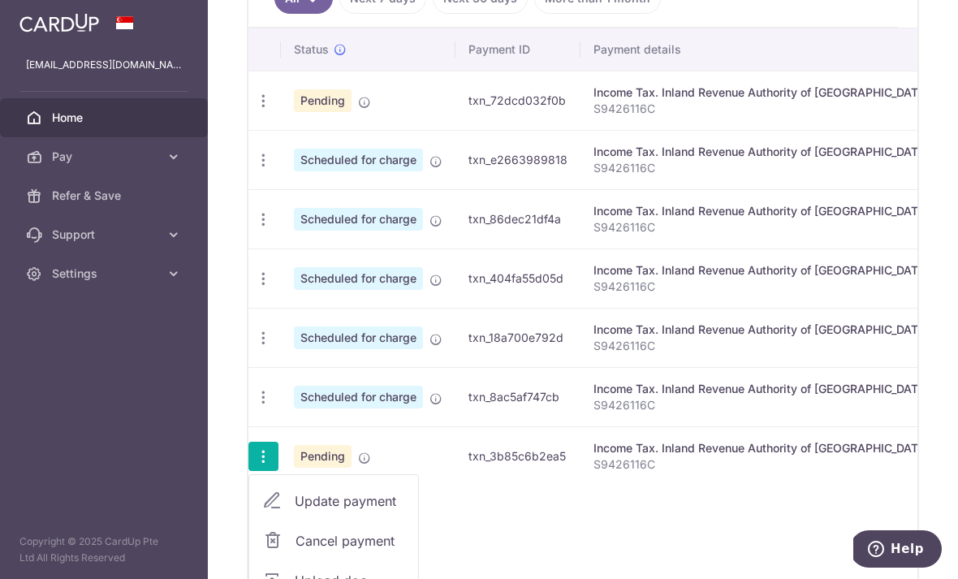
click at [249, 520] on link "Update payment" at bounding box center [333, 500] width 169 height 39
radio input "true"
type input "13,450.72"
type input "[DATE]"
type input "S9426116C"
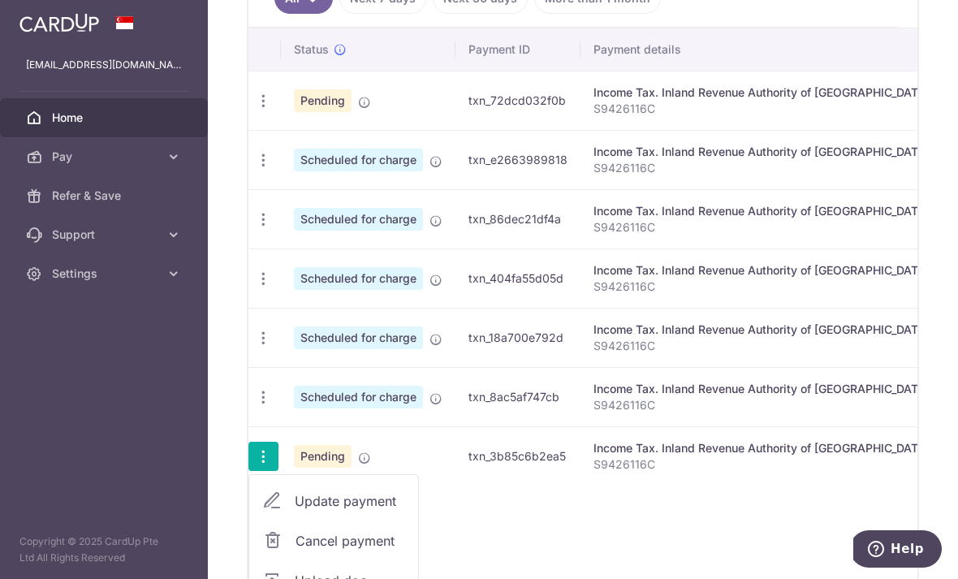
type input "OCBCTAX173"
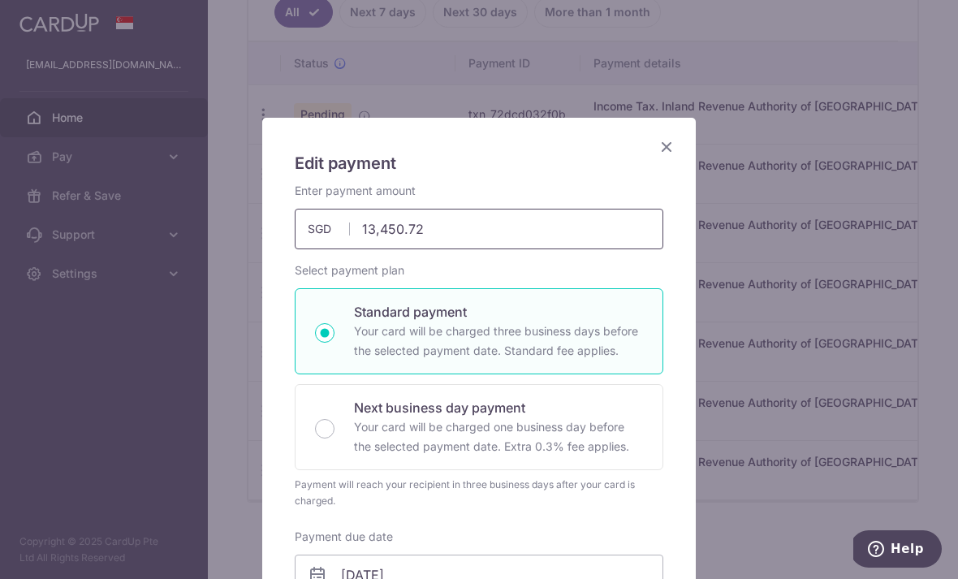
click at [523, 236] on input "13,450.72" at bounding box center [479, 229] width 368 height 41
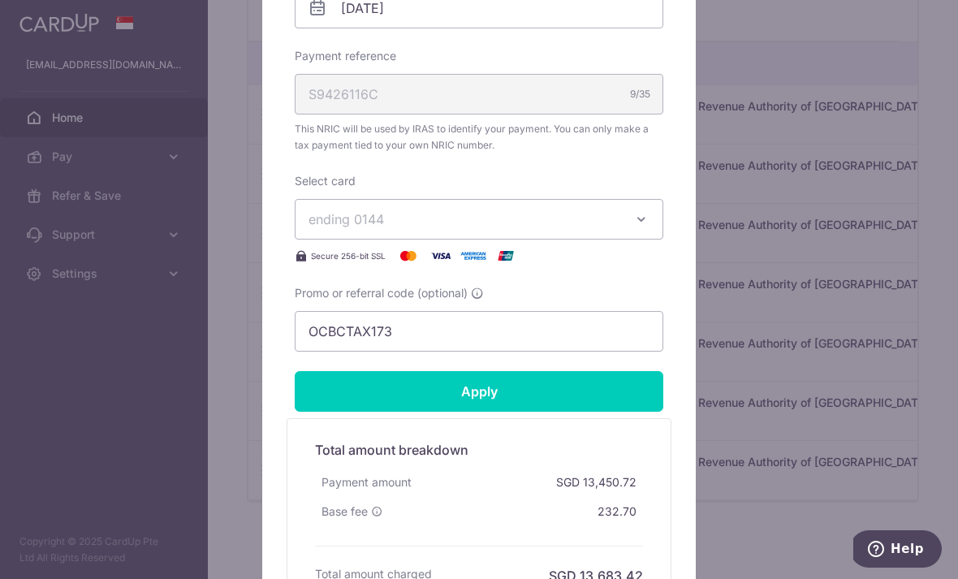
scroll to position [567, 0]
click at [542, 402] on form "By clicking apply, you will make changes to all payments to Inland Revenue Auth…" at bounding box center [479, 106] width 368 height 983
type input "13,450.71"
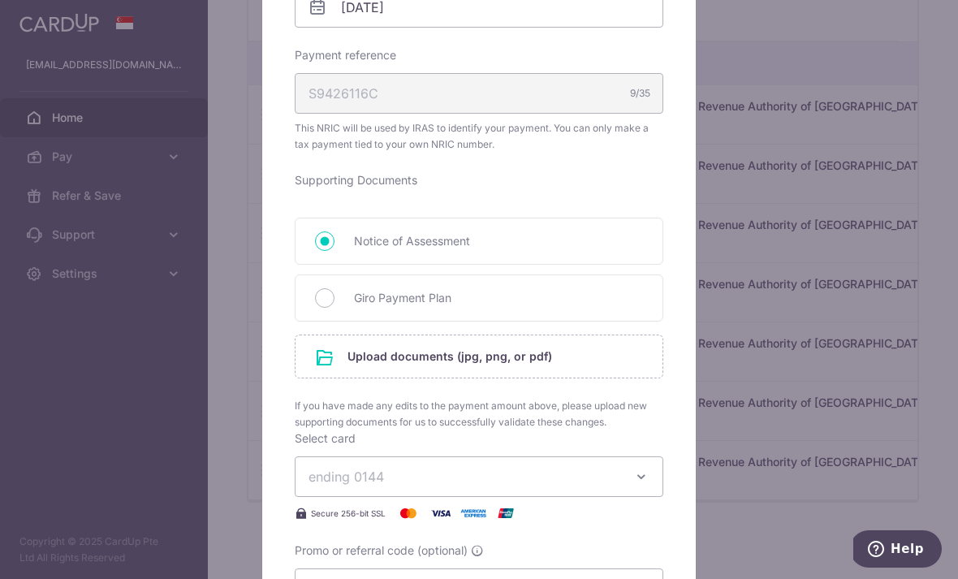
click at [513, 356] on input "file" at bounding box center [478, 356] width 367 height 42
click at [527, 372] on input "file" at bounding box center [478, 356] width 367 height 42
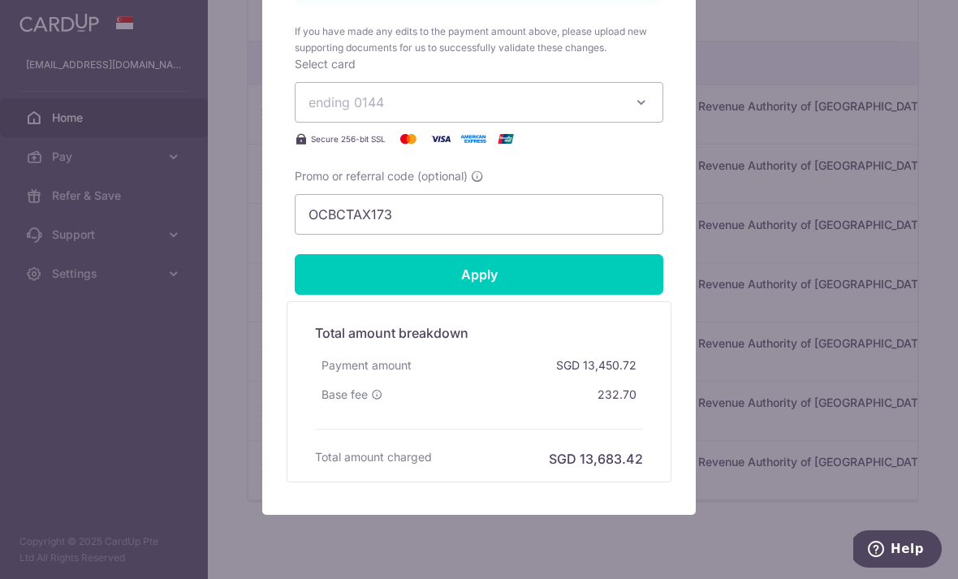
scroll to position [1057, 0]
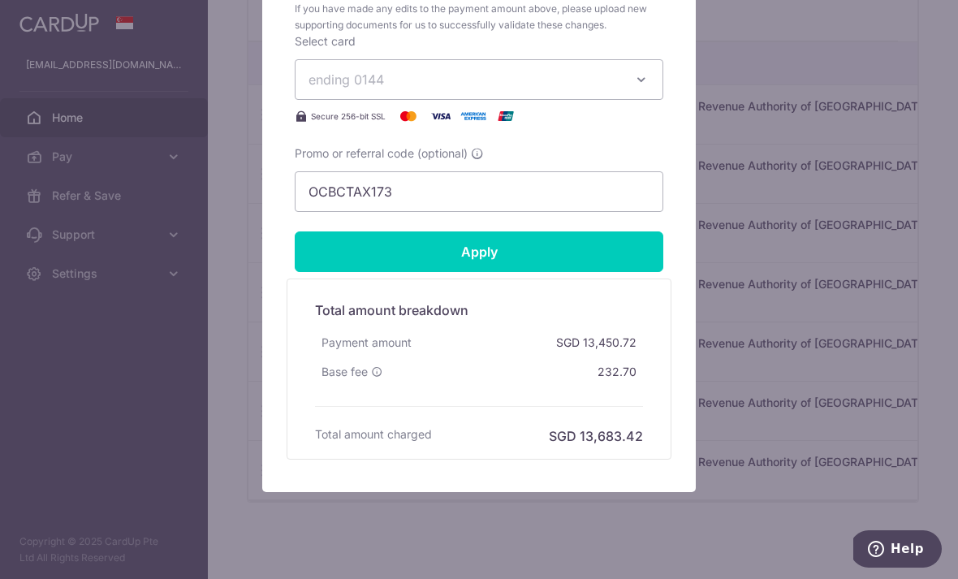
click at [592, 260] on input "Apply" at bounding box center [479, 251] width 368 height 41
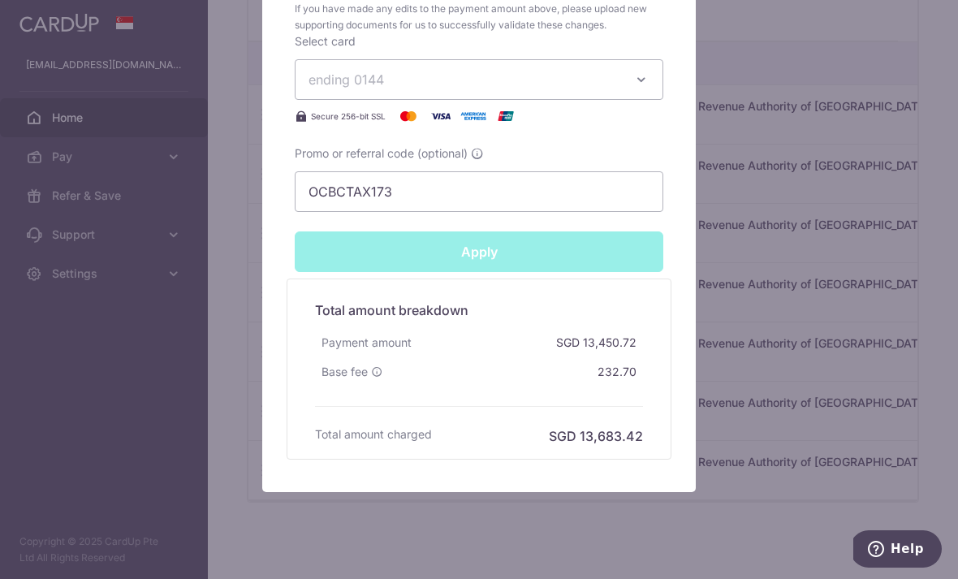
type input "Successfully Applied"
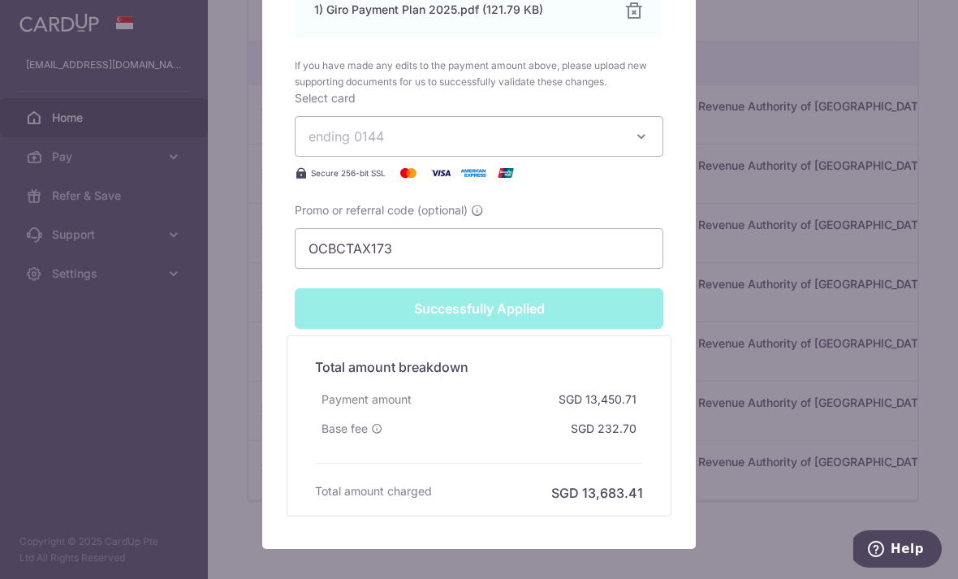
click at [772, 118] on div "Edit payment By clicking apply, you will make changes to all payments to Inland…" at bounding box center [479, 289] width 958 height 579
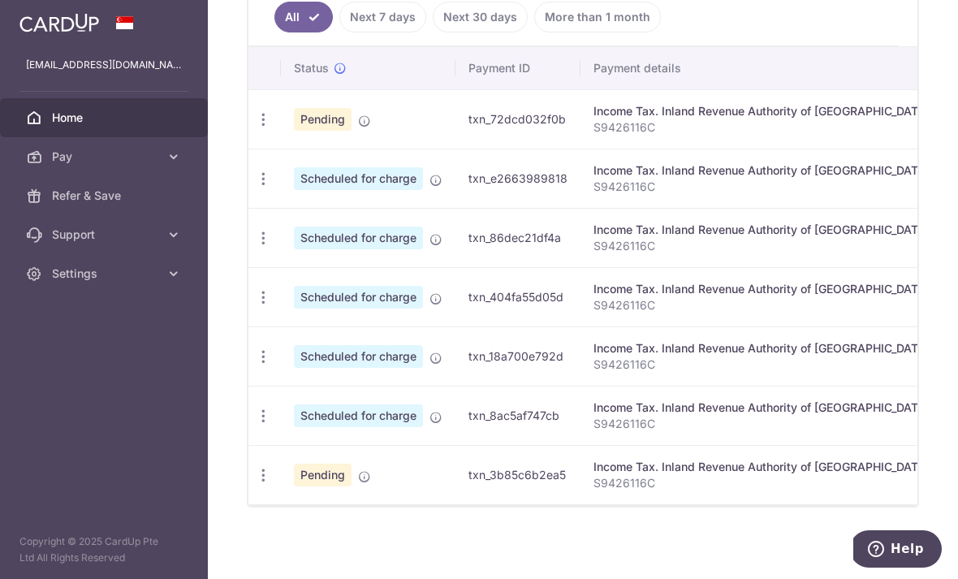
scroll to position [453, 0]
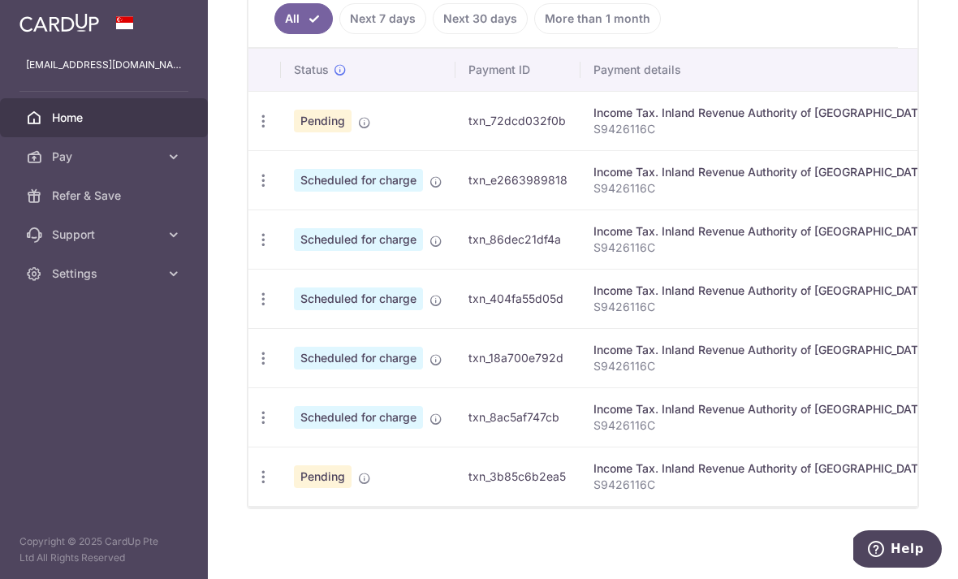
click at [255, 130] on icon "button" at bounding box center [263, 121] width 17 height 17
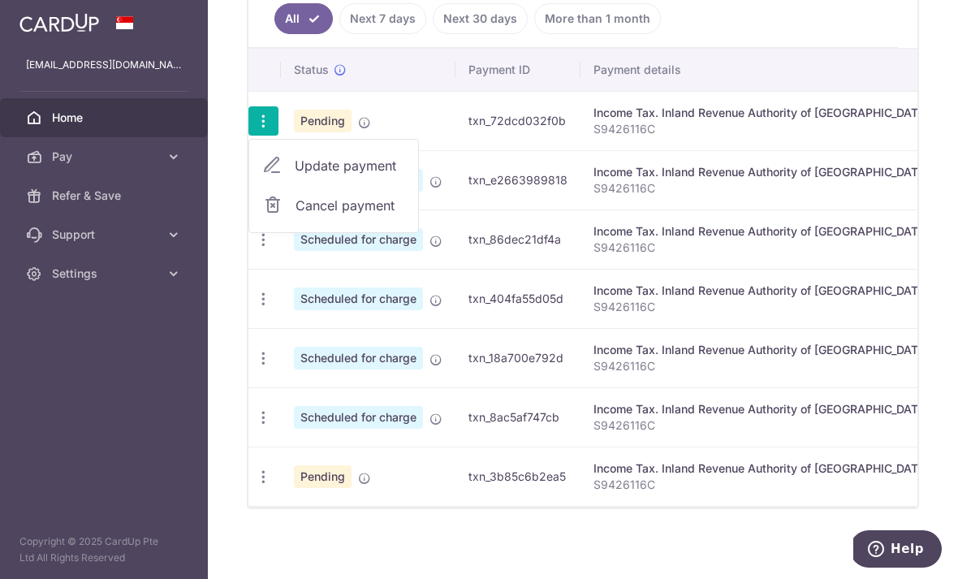
click at [295, 175] on span "Update payment" at bounding box center [350, 165] width 110 height 19
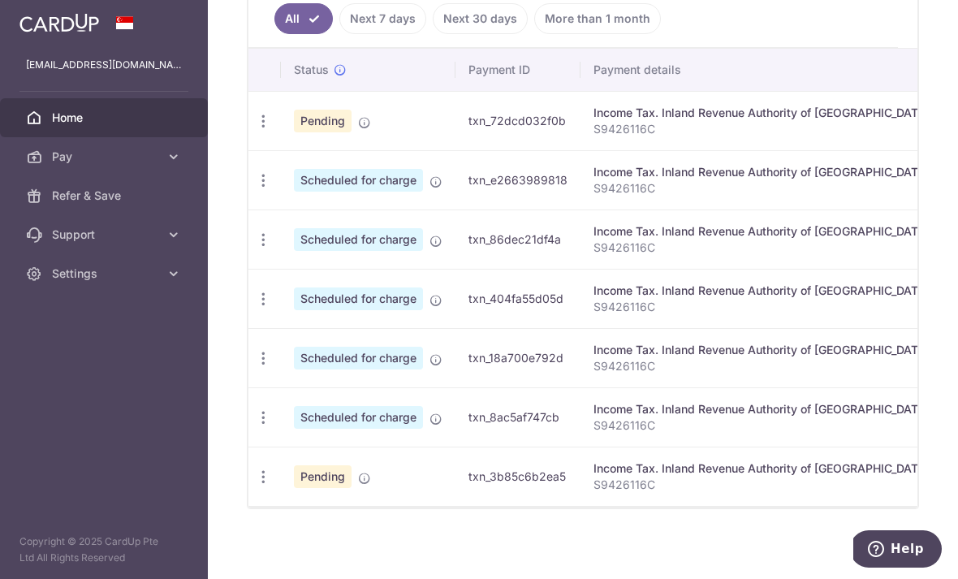
radio input "true"
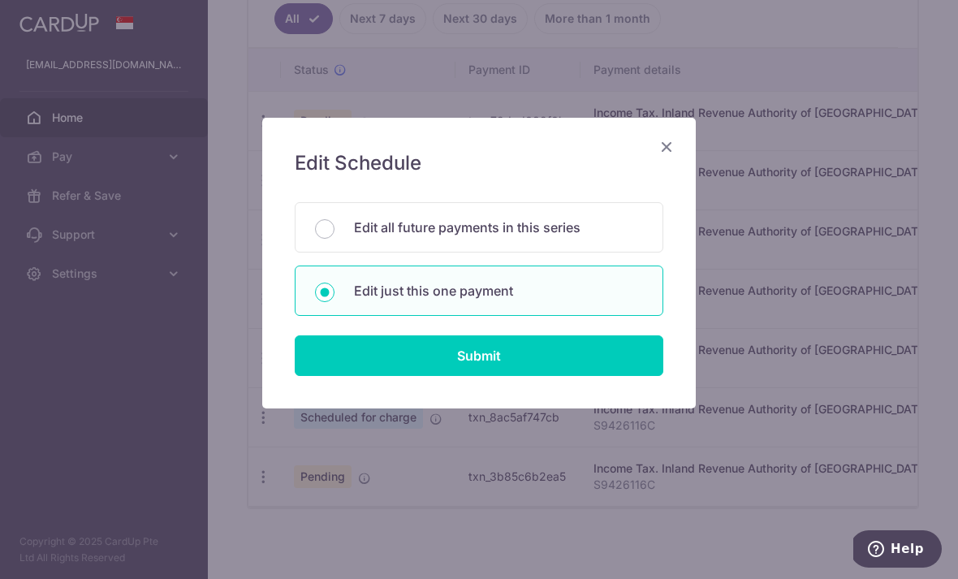
click at [549, 368] on input "Submit" at bounding box center [479, 355] width 368 height 41
radio input "true"
type input "13,172.94"
type input "[DATE]"
type input "S9426116C"
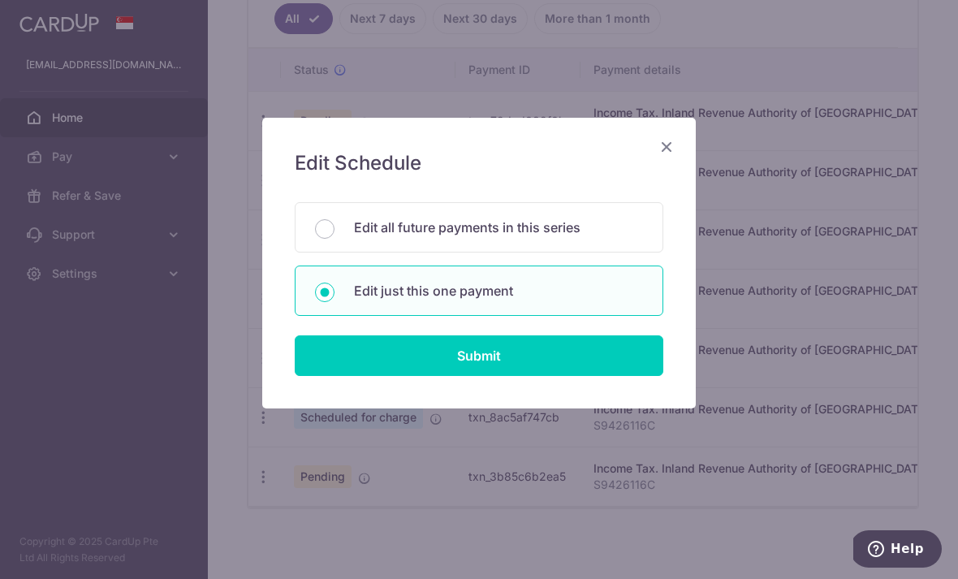
type input "OCBCTAX173"
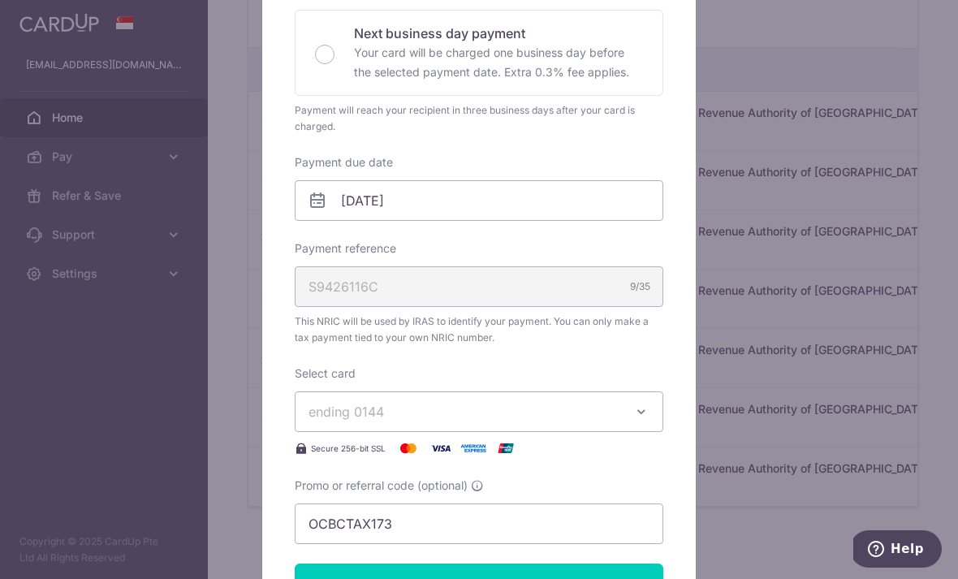
scroll to position [376, 0]
click at [757, 131] on div "Edit payment By clicking apply, you will make changes to all payments to Inland…" at bounding box center [479, 289] width 958 height 579
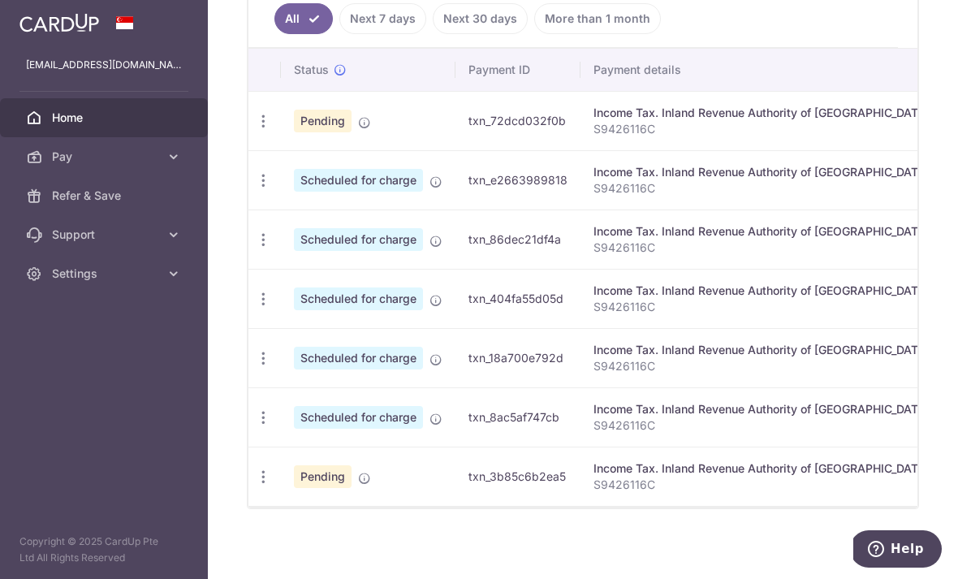
click at [281, 150] on td "Pending" at bounding box center [368, 120] width 174 height 59
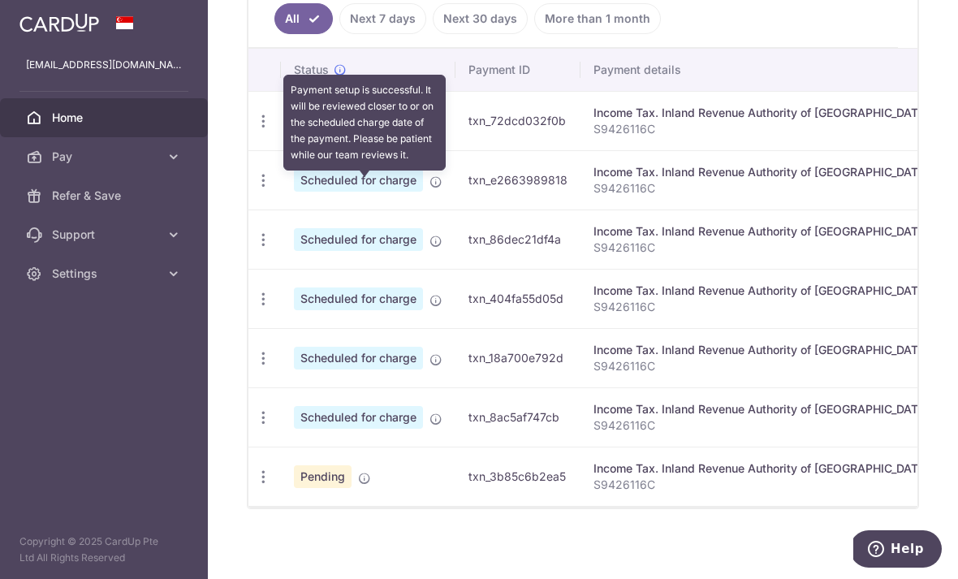
click at [358, 129] on icon at bounding box center [364, 122] width 13 height 13
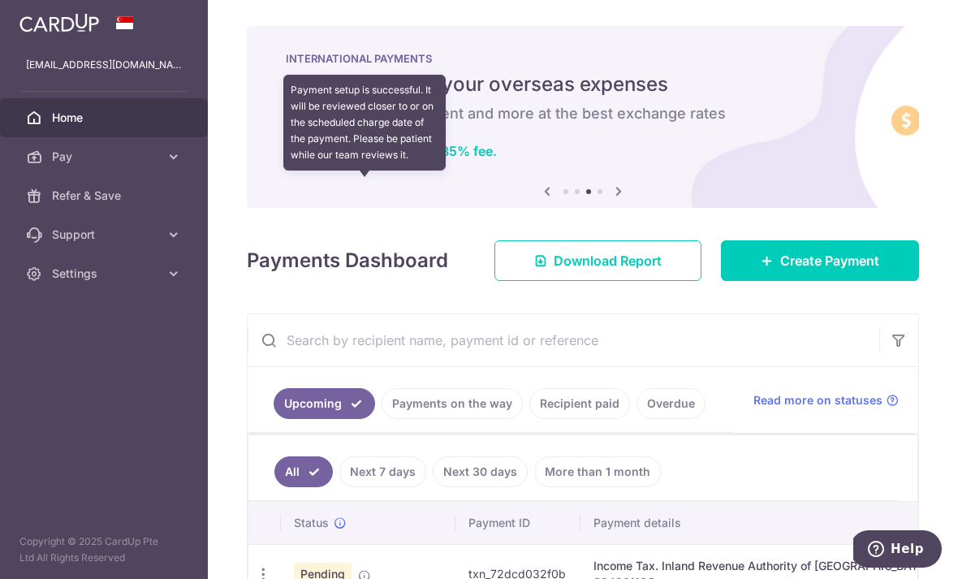
scroll to position [0, 0]
